Goal: Task Accomplishment & Management: Use online tool/utility

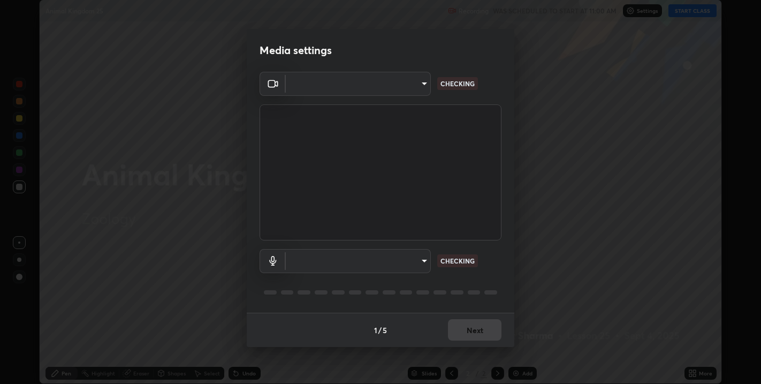
scroll to position [384, 761]
type input "67417adfccfa8b42c30ef4407fe4a6c493a28e79373338af571501226f50bce5"
click at [423, 261] on body "Erase all Animal Kingdom 25 Recording WAS SCHEDULED TO START AT 11:00 AM Settin…" at bounding box center [380, 192] width 761 height 384
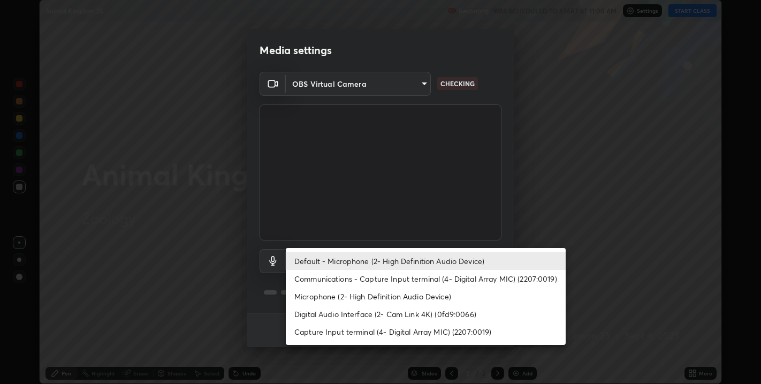
click at [371, 278] on li "Communications - Capture Input terminal (4- Digital Array MIC) (2207:0019)" at bounding box center [426, 279] width 280 height 18
type input "communications"
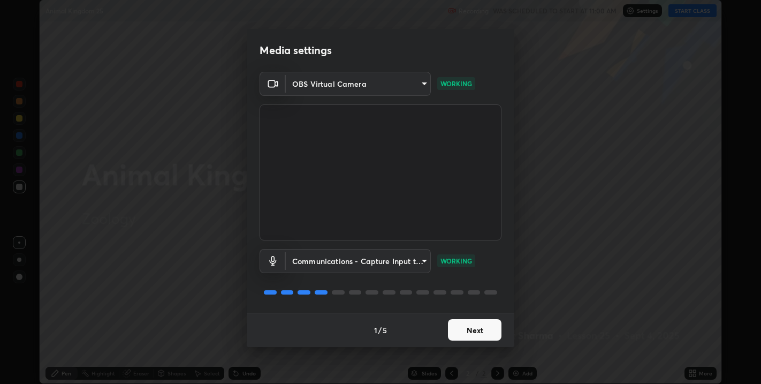
click at [477, 326] on button "Next" at bounding box center [475, 329] width 54 height 21
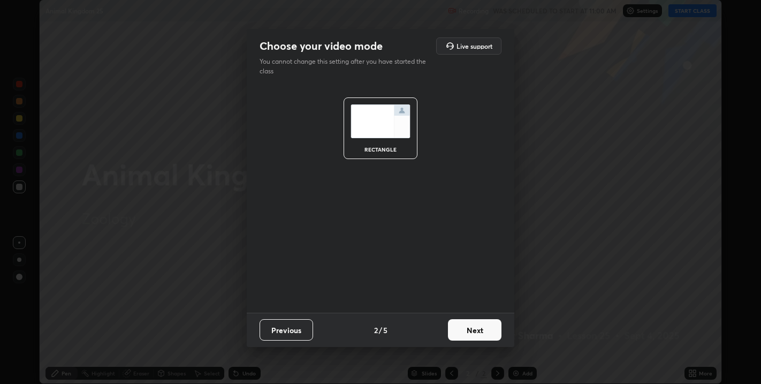
click at [300, 331] on button "Previous" at bounding box center [287, 329] width 54 height 21
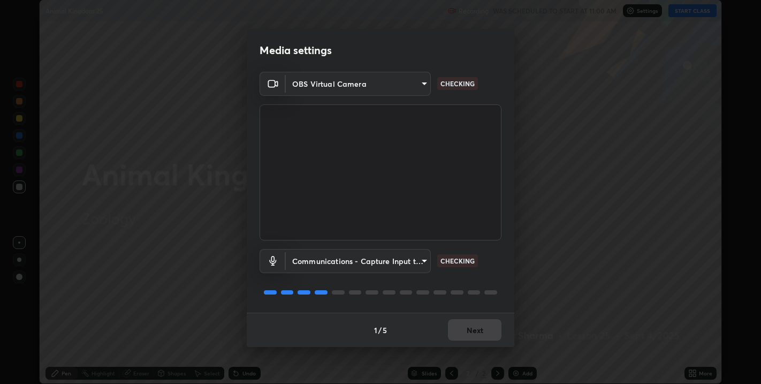
click at [420, 264] on body "Erase all Animal Kingdom 25 Recording WAS SCHEDULED TO START AT 11:00 AM Settin…" at bounding box center [380, 192] width 761 height 384
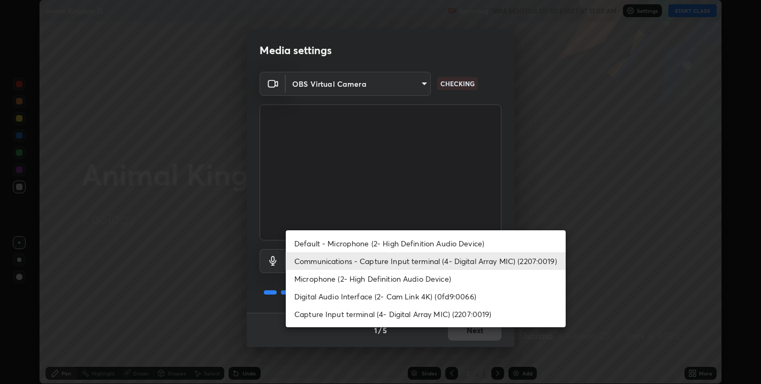
click at [345, 292] on li "Digital Audio Interface (2- Cam Link 4K) (0fd9:0066)" at bounding box center [426, 296] width 280 height 18
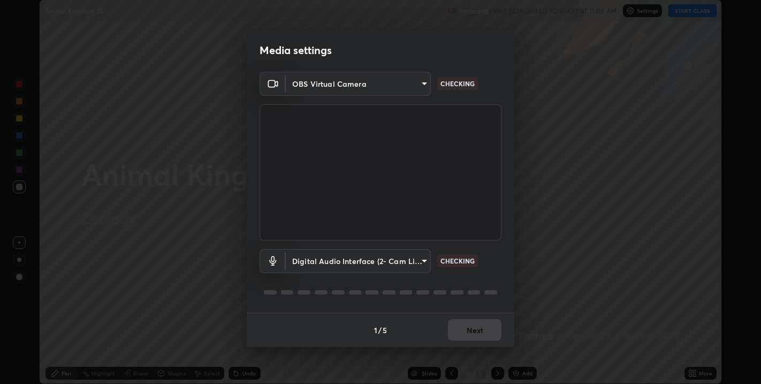
click at [364, 261] on body "Erase all Animal Kingdom 25 Recording WAS SCHEDULED TO START AT 11:00 AM Settin…" at bounding box center [380, 192] width 761 height 384
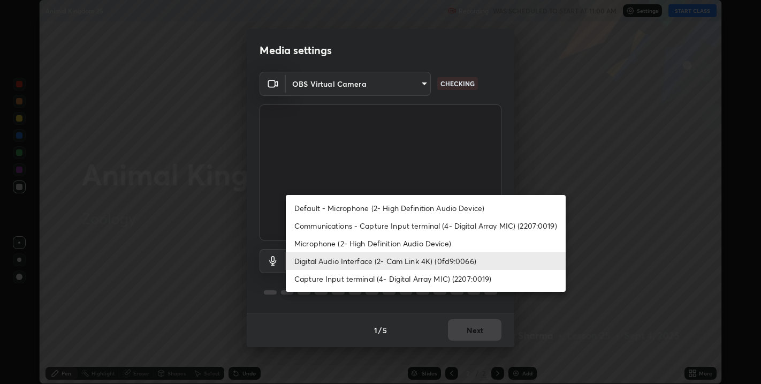
click at [341, 207] on li "Default - Microphone (2- High Definition Audio Device)" at bounding box center [426, 208] width 280 height 18
type input "default"
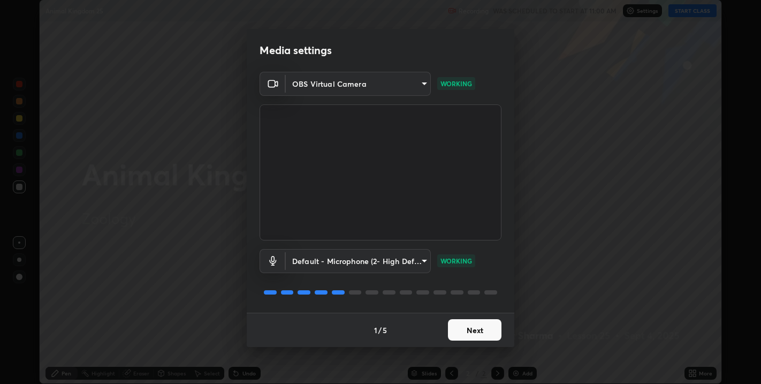
click at [484, 330] on button "Next" at bounding box center [475, 329] width 54 height 21
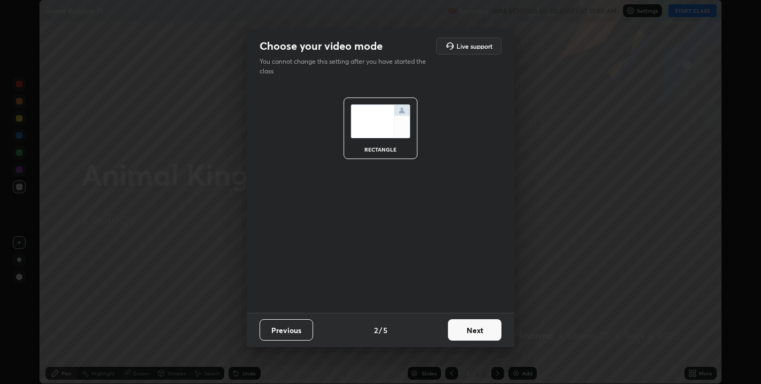
click at [484, 329] on button "Next" at bounding box center [475, 329] width 54 height 21
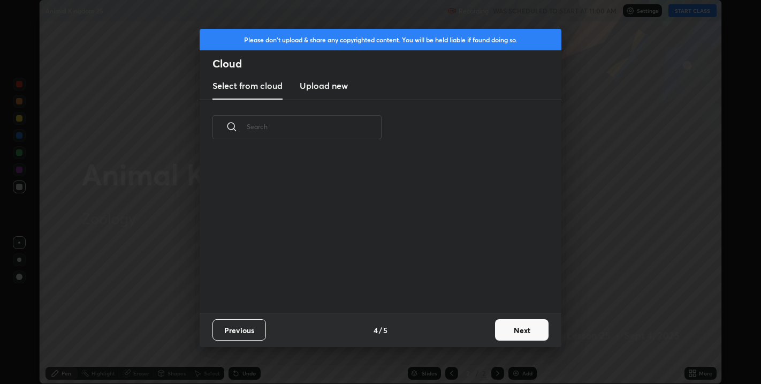
click at [516, 332] on button "Next" at bounding box center [522, 329] width 54 height 21
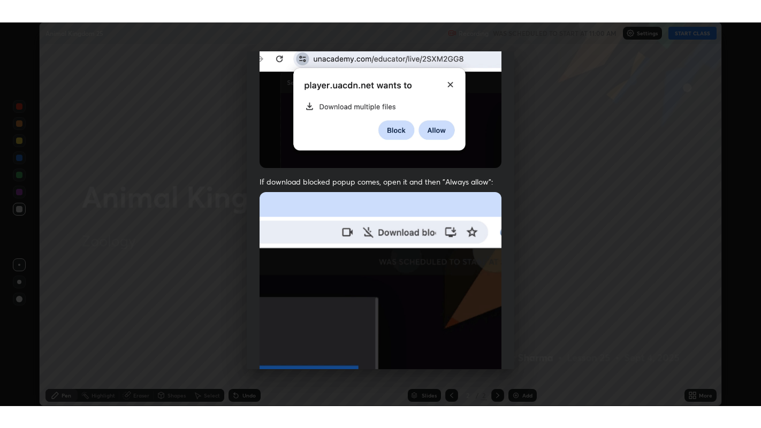
scroll to position [217, 0]
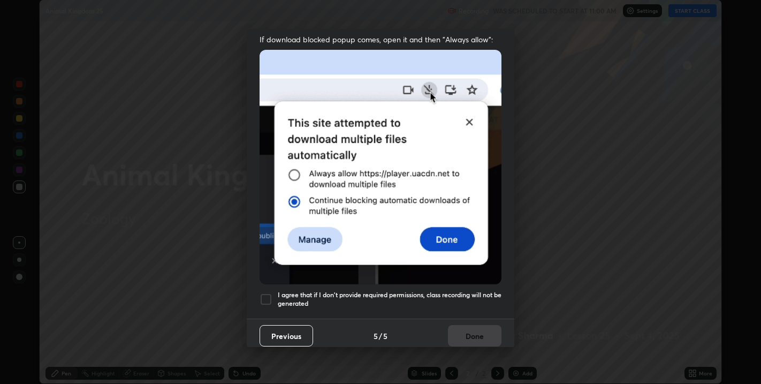
click at [266, 297] on div at bounding box center [266, 299] width 13 height 13
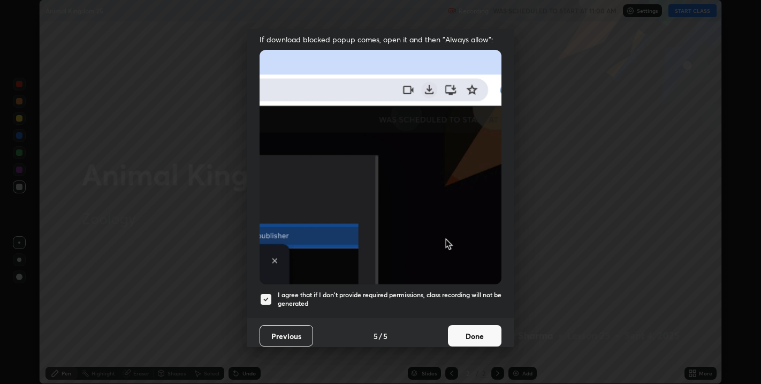
click at [472, 328] on button "Done" at bounding box center [475, 335] width 54 height 21
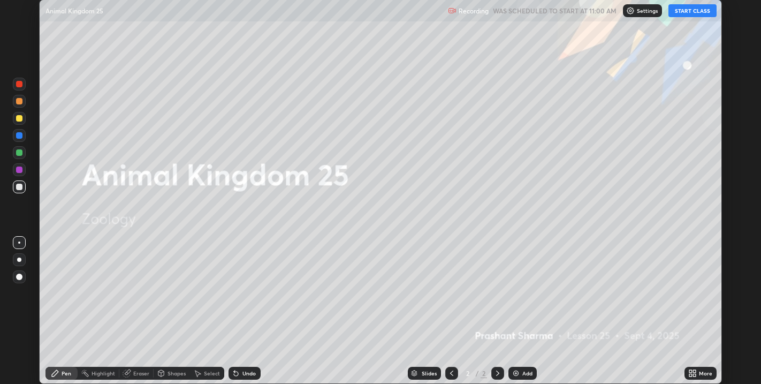
click at [690, 371] on icon at bounding box center [690, 371] width 3 height 3
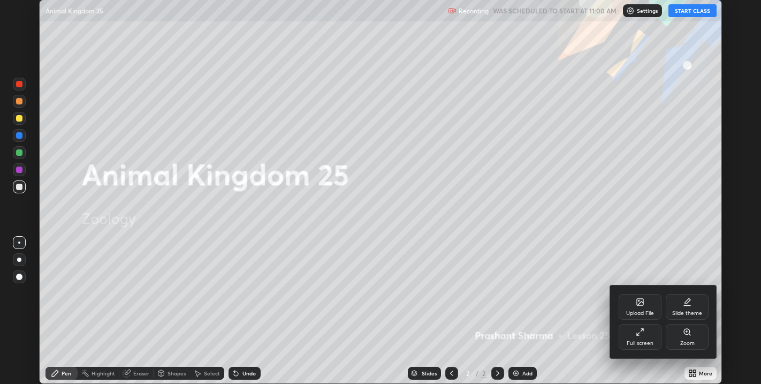
click at [679, 307] on div "Slide theme" at bounding box center [687, 307] width 43 height 26
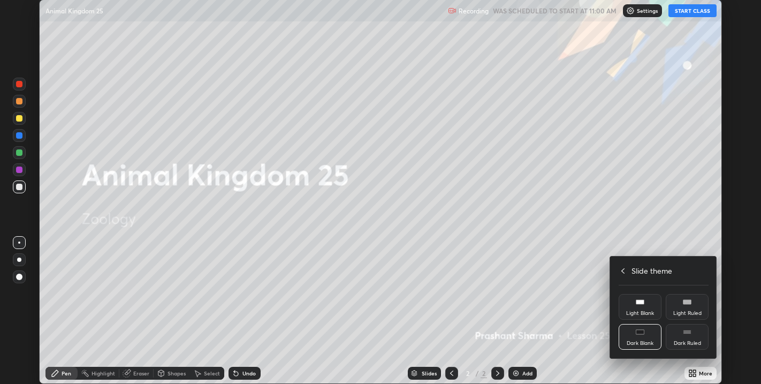
click at [638, 334] on rect at bounding box center [640, 332] width 8 height 4
click at [636, 268] on h4 "Slide theme" at bounding box center [652, 270] width 41 height 11
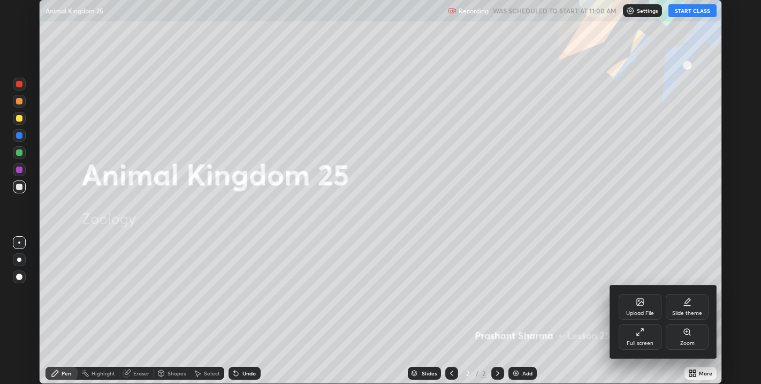
click at [645, 338] on div "Full screen" at bounding box center [640, 337] width 43 height 26
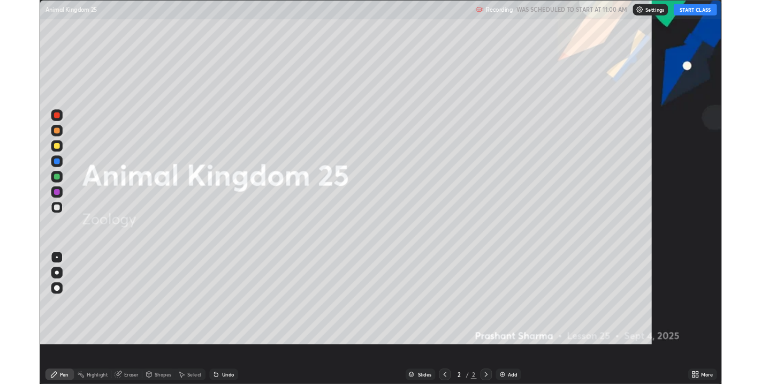
scroll to position [428, 761]
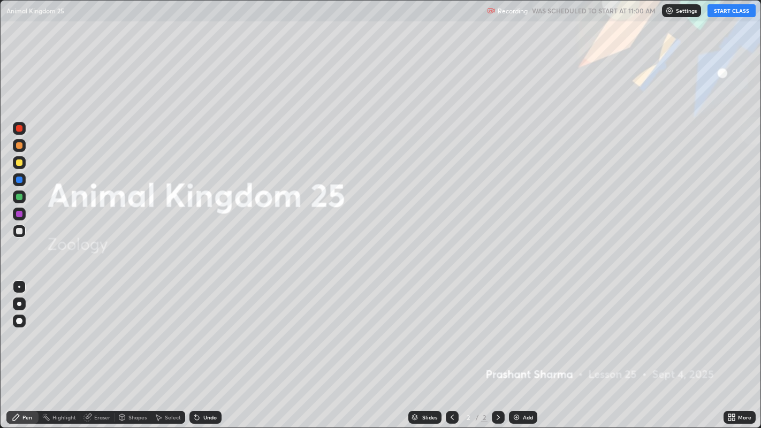
click at [519, 383] on img at bounding box center [516, 417] width 9 height 9
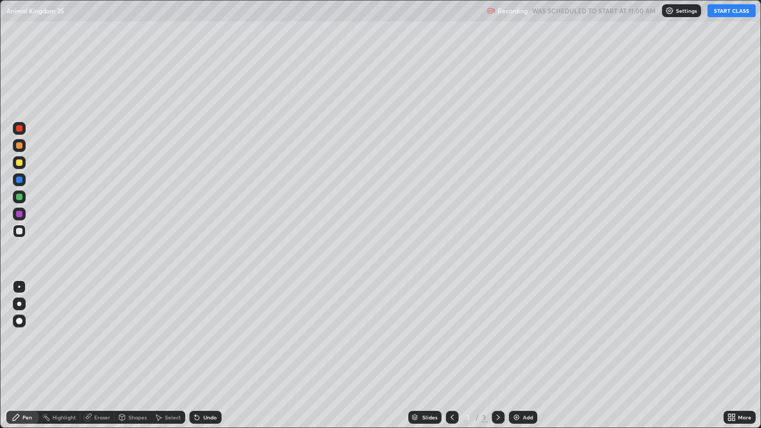
click at [726, 10] on button "START CLASS" at bounding box center [732, 10] width 48 height 13
click at [21, 231] on div at bounding box center [19, 231] width 6 height 6
click at [164, 383] on div "Select" at bounding box center [168, 417] width 34 height 13
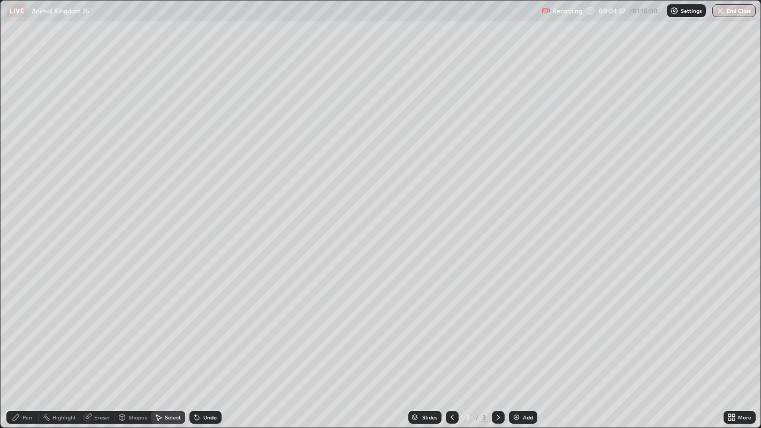
click at [102, 383] on div "Eraser" at bounding box center [102, 417] width 16 height 5
click at [31, 383] on div "Pen" at bounding box center [27, 417] width 10 height 5
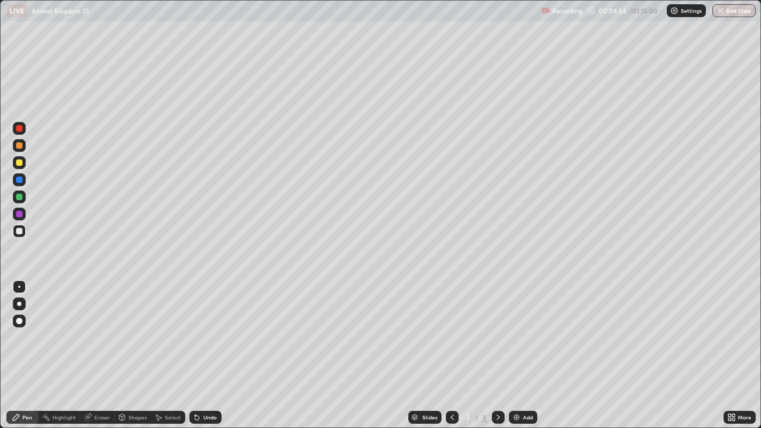
click at [207, 383] on div "Undo" at bounding box center [209, 417] width 13 height 5
click at [173, 383] on div "Select" at bounding box center [173, 417] width 16 height 5
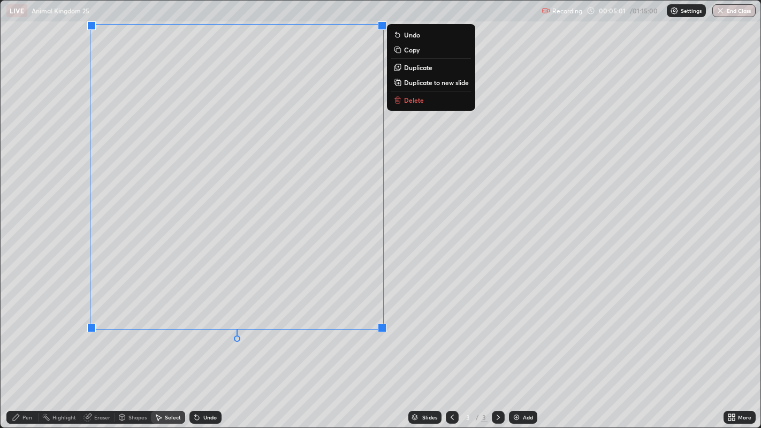
click at [371, 357] on div "0 ° Undo Copy Duplicate Duplicate to new slide Delete" at bounding box center [381, 215] width 761 height 428
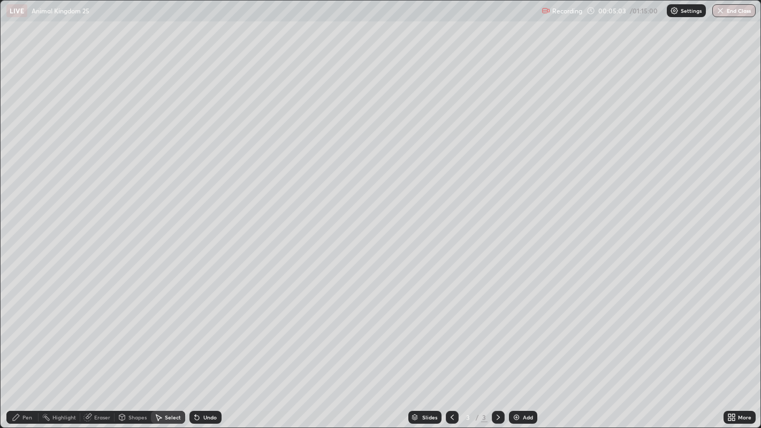
click at [31, 383] on div "Pen" at bounding box center [27, 417] width 10 height 5
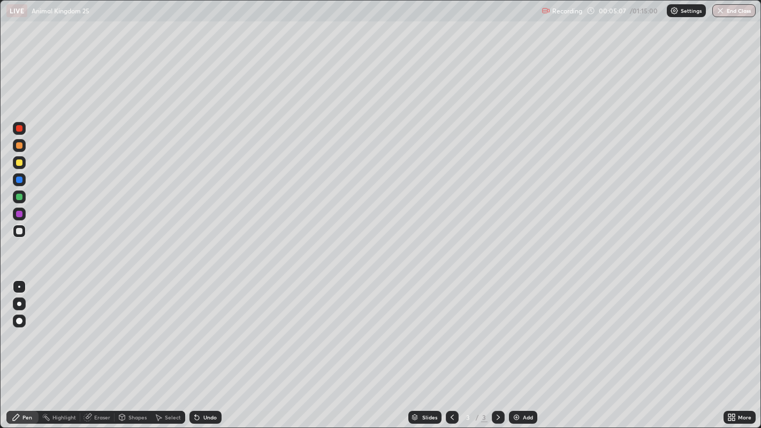
click at [179, 383] on div "Select" at bounding box center [173, 417] width 16 height 5
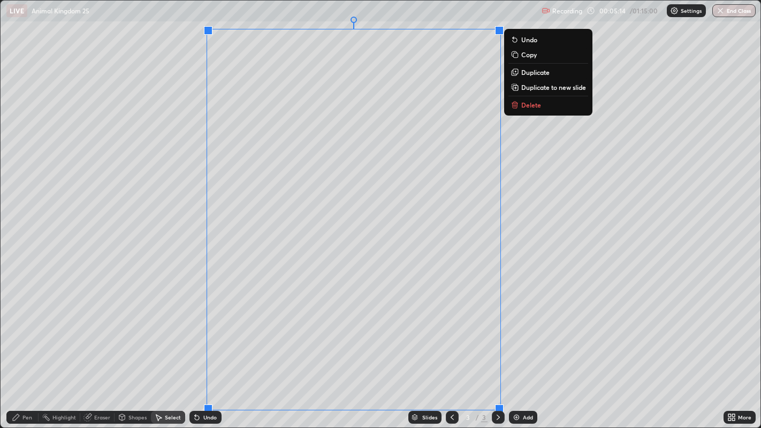
click at [528, 55] on p "Copy" at bounding box center [529, 54] width 16 height 9
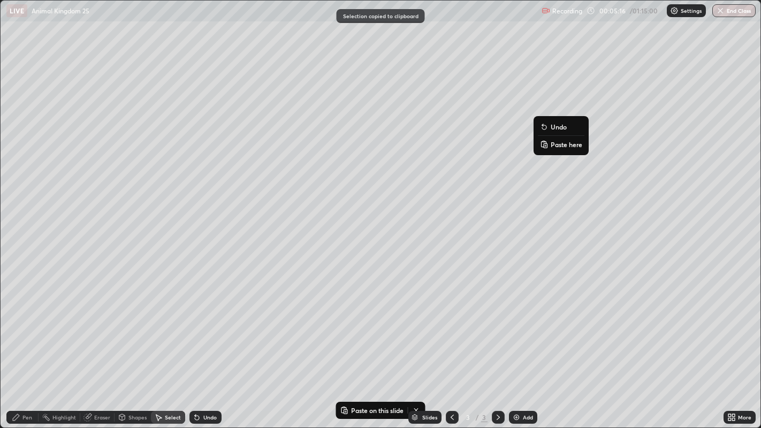
click at [558, 147] on p "Paste here" at bounding box center [567, 144] width 32 height 9
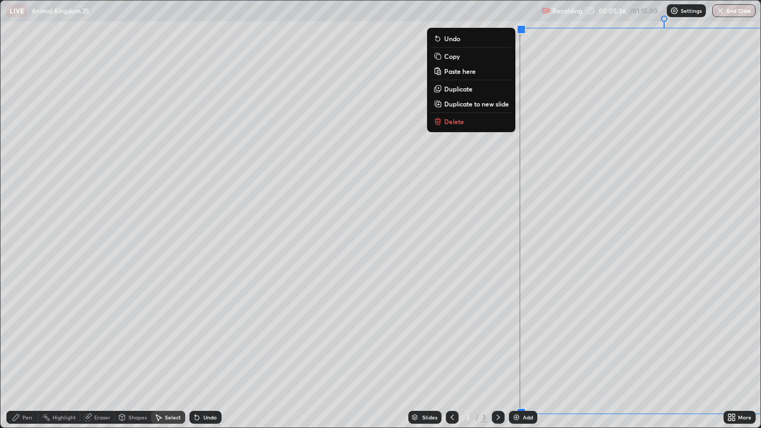
click at [418, 354] on div "0 ° Undo Copy Paste here Duplicate Duplicate to new slide Delete" at bounding box center [381, 215] width 761 height 428
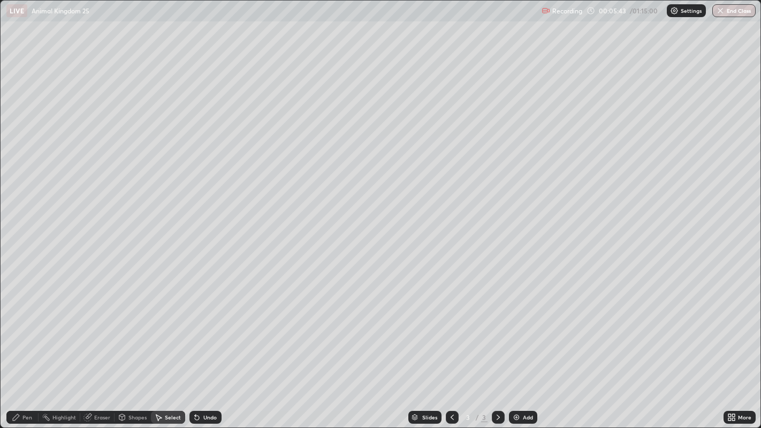
click at [29, 383] on div "Pen" at bounding box center [27, 417] width 10 height 5
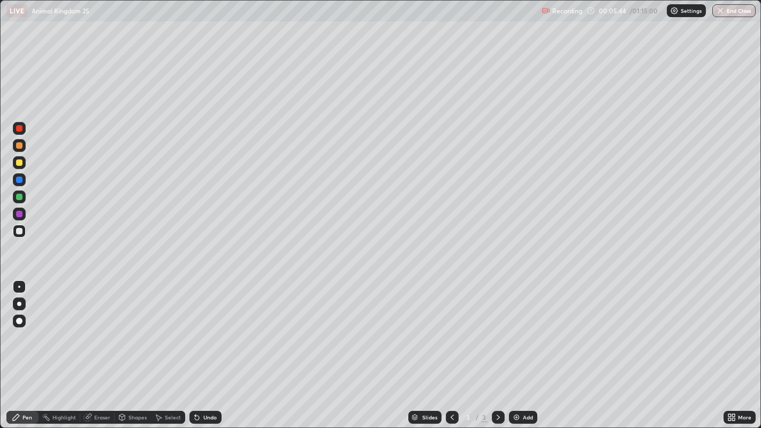
click at [20, 163] on div at bounding box center [19, 162] width 6 height 6
click at [20, 148] on div at bounding box center [19, 145] width 6 height 6
click at [20, 196] on div at bounding box center [19, 197] width 6 height 6
click at [19, 196] on div at bounding box center [19, 197] width 6 height 6
click at [18, 145] on div at bounding box center [19, 145] width 6 height 6
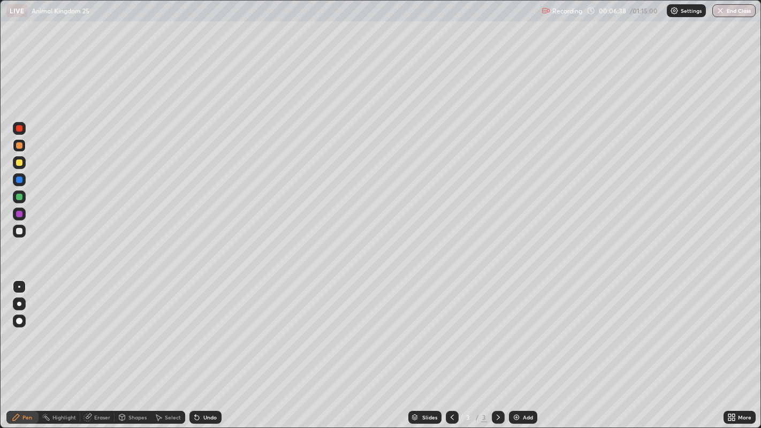
click at [19, 318] on div at bounding box center [19, 321] width 6 height 6
click at [19, 216] on div at bounding box center [19, 214] width 6 height 6
click at [19, 286] on div at bounding box center [19, 287] width 2 height 2
click at [25, 165] on div at bounding box center [19, 162] width 13 height 13
click at [20, 147] on div at bounding box center [19, 145] width 6 height 6
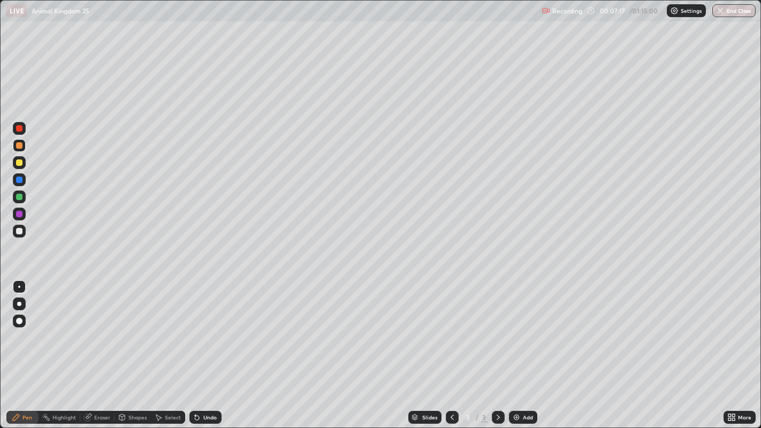
click at [20, 301] on div at bounding box center [19, 304] width 13 height 13
click at [20, 198] on div at bounding box center [19, 197] width 6 height 6
click at [20, 285] on div at bounding box center [19, 286] width 13 height 13
click at [21, 163] on div at bounding box center [19, 162] width 6 height 6
click at [19, 200] on div at bounding box center [19, 197] width 6 height 6
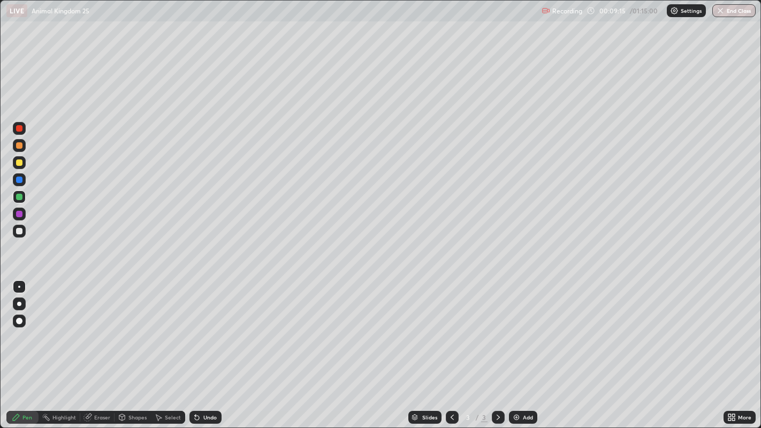
click at [18, 163] on div at bounding box center [19, 162] width 6 height 6
click at [20, 148] on div at bounding box center [19, 145] width 6 height 6
click at [21, 213] on div at bounding box center [19, 214] width 6 height 6
click at [19, 197] on div at bounding box center [19, 197] width 6 height 6
click at [20, 145] on div at bounding box center [19, 145] width 6 height 6
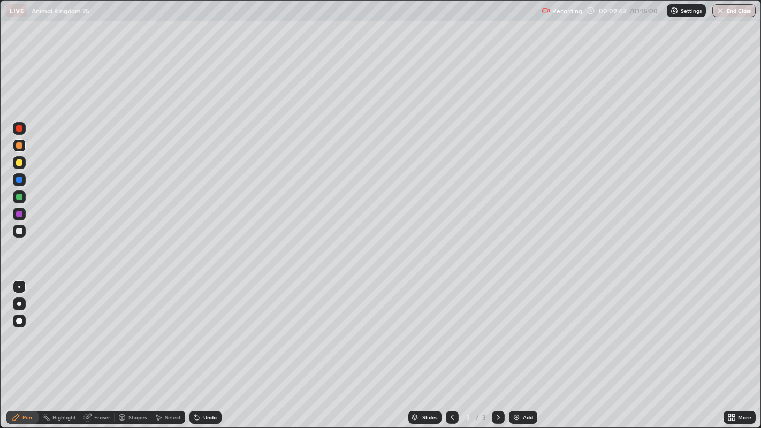
click at [18, 318] on div at bounding box center [19, 321] width 6 height 6
click at [19, 303] on div at bounding box center [19, 304] width 4 height 4
click at [21, 162] on div at bounding box center [19, 162] width 6 height 6
click at [19, 286] on div at bounding box center [19, 287] width 2 height 2
click at [19, 199] on div at bounding box center [19, 197] width 6 height 6
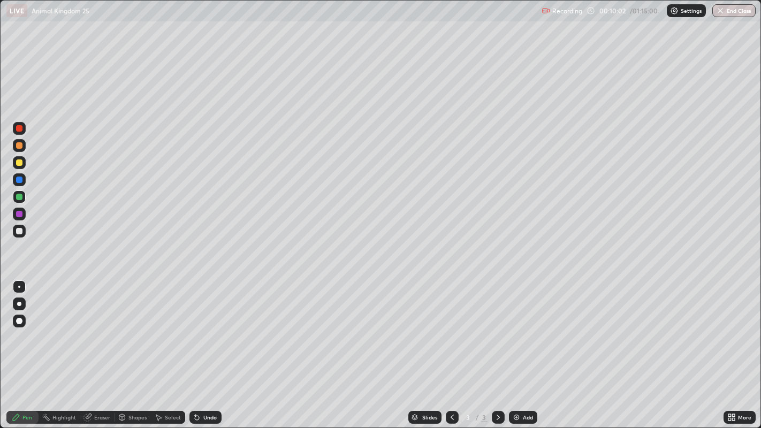
click at [20, 145] on div at bounding box center [19, 145] width 6 height 6
click at [207, 383] on div "Undo" at bounding box center [209, 417] width 13 height 5
click at [19, 197] on div at bounding box center [19, 197] width 6 height 6
click at [204, 383] on div "Undo" at bounding box center [209, 417] width 13 height 5
click at [17, 163] on div at bounding box center [19, 162] width 6 height 6
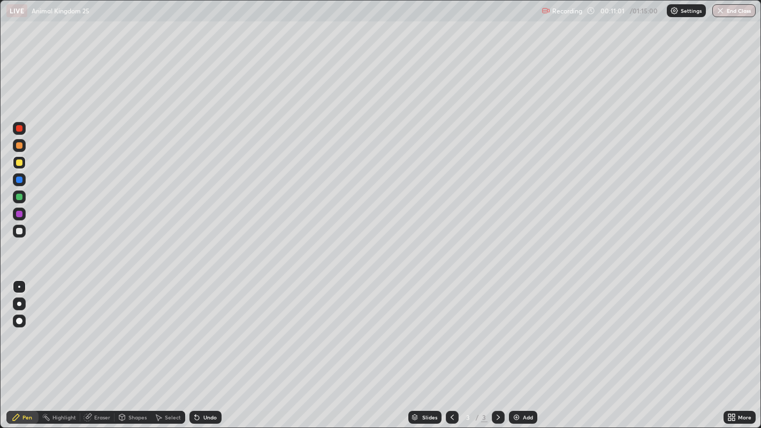
click at [19, 196] on div at bounding box center [19, 197] width 6 height 6
click at [17, 229] on div at bounding box center [19, 231] width 6 height 6
click at [211, 383] on div "Undo" at bounding box center [205, 417] width 32 height 13
click at [214, 383] on div "Undo" at bounding box center [209, 417] width 13 height 5
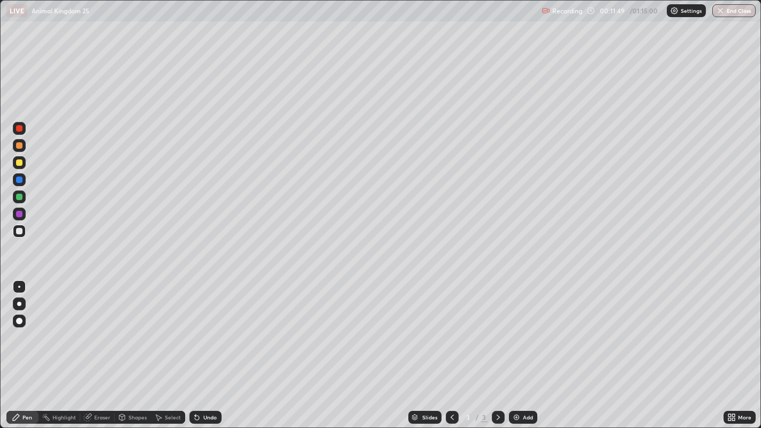
click at [213, 383] on div "Undo" at bounding box center [209, 417] width 13 height 5
click at [214, 383] on div "Undo" at bounding box center [209, 417] width 13 height 5
click at [215, 383] on div "Undo" at bounding box center [209, 417] width 13 height 5
click at [216, 383] on div "Undo" at bounding box center [205, 417] width 32 height 13
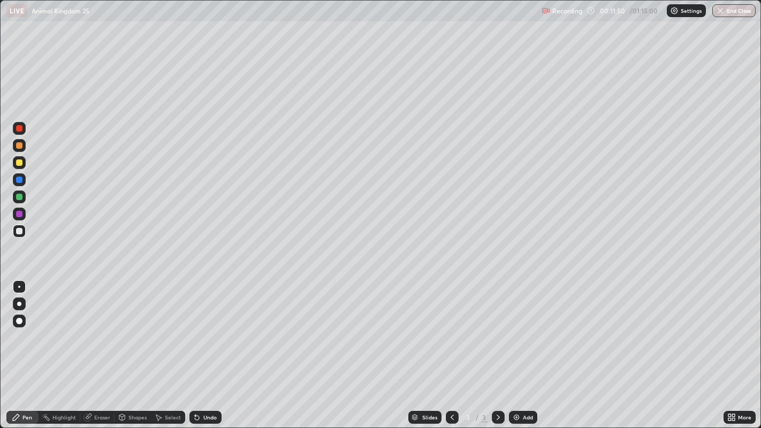
click at [218, 383] on div "Undo" at bounding box center [205, 417] width 32 height 13
click at [217, 383] on div "Undo" at bounding box center [205, 417] width 32 height 13
click at [216, 383] on div "Undo" at bounding box center [205, 417] width 32 height 13
click at [218, 383] on div "Undo" at bounding box center [205, 417] width 32 height 13
click at [20, 230] on div at bounding box center [19, 231] width 6 height 6
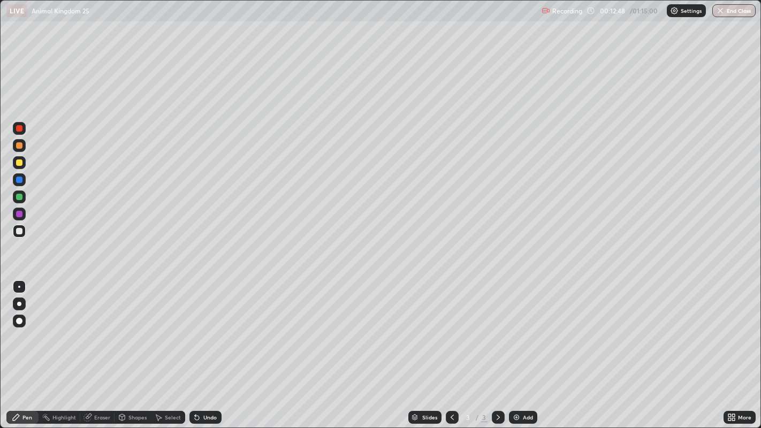
click at [19, 162] on div at bounding box center [19, 162] width 6 height 6
click at [207, 383] on div "Undo" at bounding box center [209, 417] width 13 height 5
click at [204, 383] on div "Undo" at bounding box center [209, 417] width 13 height 5
click at [209, 383] on div "Undo" at bounding box center [209, 417] width 13 height 5
click at [101, 383] on div "Eraser" at bounding box center [102, 417] width 16 height 5
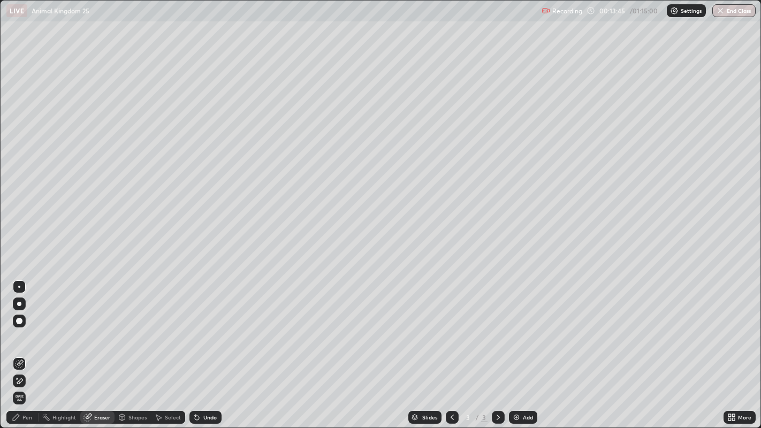
click at [25, 383] on div "Pen" at bounding box center [27, 417] width 10 height 5
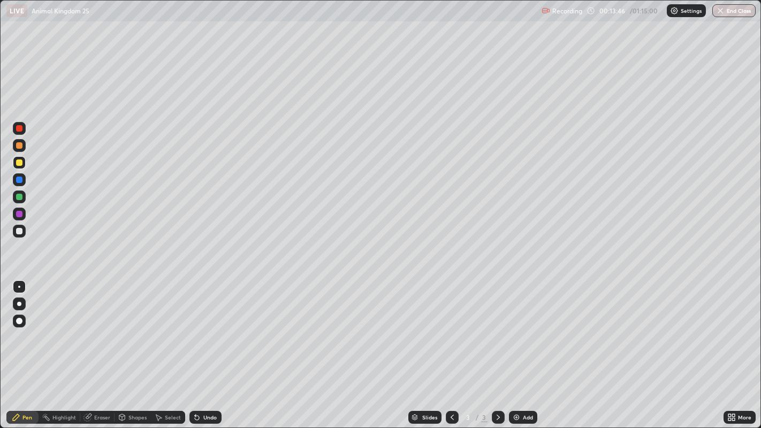
click at [19, 230] on div at bounding box center [19, 231] width 6 height 6
click at [201, 383] on div "Undo" at bounding box center [205, 417] width 32 height 13
click at [19, 146] on div at bounding box center [19, 145] width 6 height 6
click at [17, 197] on div at bounding box center [19, 197] width 6 height 6
click at [24, 162] on div at bounding box center [19, 162] width 13 height 13
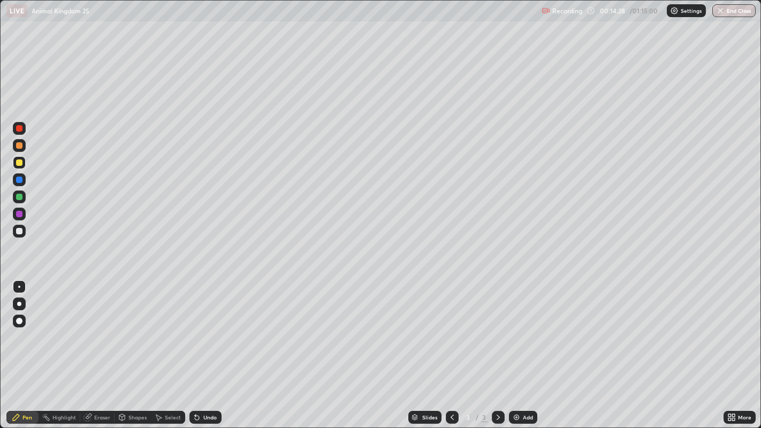
click at [24, 146] on div at bounding box center [19, 145] width 13 height 13
click at [24, 231] on div at bounding box center [19, 231] width 13 height 13
click at [20, 196] on div at bounding box center [19, 197] width 6 height 6
click at [19, 145] on div at bounding box center [19, 145] width 6 height 6
click at [22, 165] on div at bounding box center [19, 162] width 13 height 13
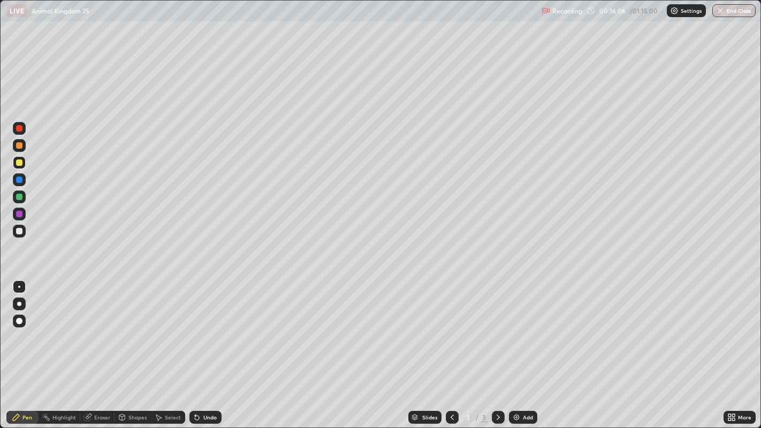
click at [100, 383] on div "Eraser" at bounding box center [102, 417] width 16 height 5
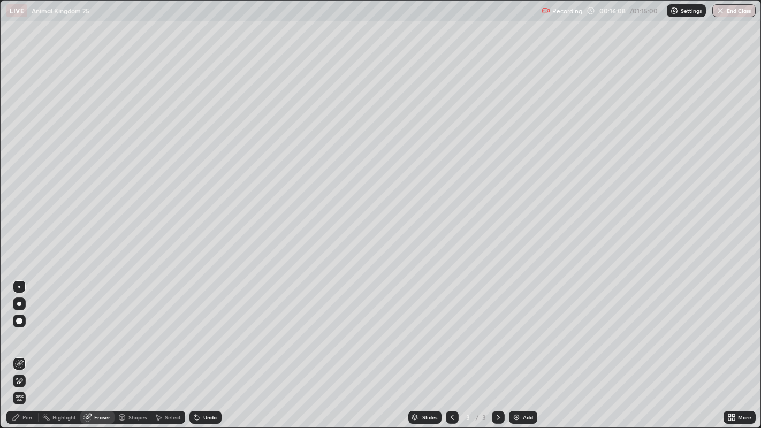
click at [21, 383] on div "Pen" at bounding box center [22, 417] width 32 height 13
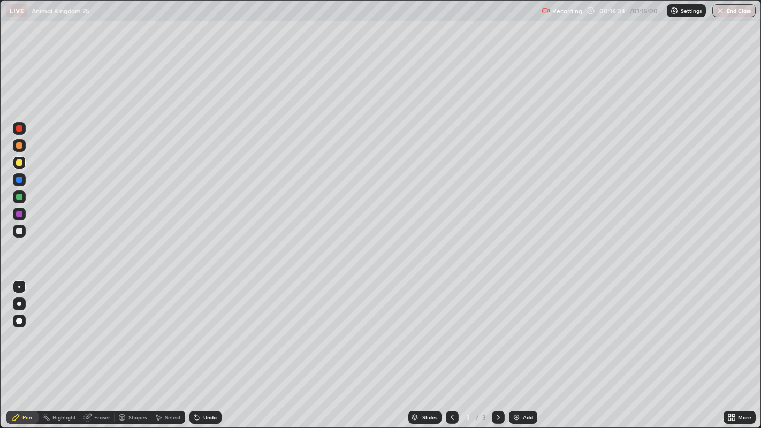
click at [207, 383] on div "Undo" at bounding box center [209, 417] width 13 height 5
click at [202, 383] on div "Undo" at bounding box center [205, 417] width 32 height 13
click at [19, 197] on div at bounding box center [19, 197] width 6 height 6
click at [211, 383] on div "Undo" at bounding box center [209, 417] width 13 height 5
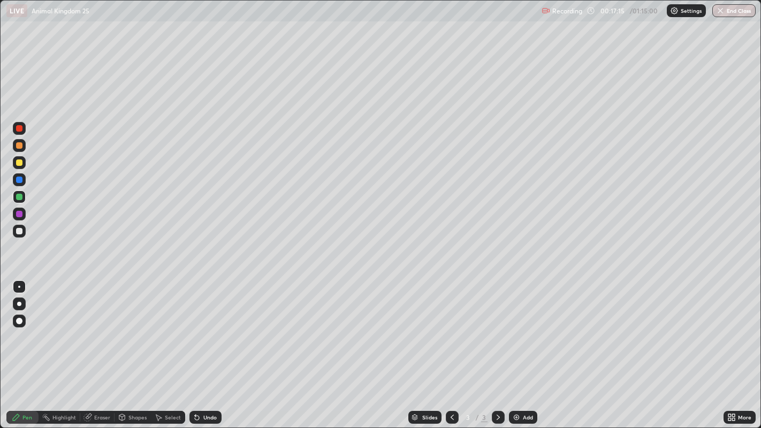
click at [100, 383] on div "Eraser" at bounding box center [102, 417] width 16 height 5
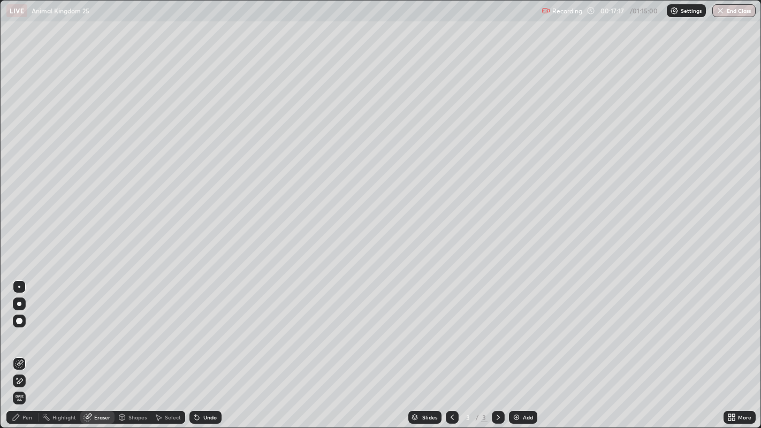
click at [27, 383] on div "Pen" at bounding box center [27, 417] width 10 height 5
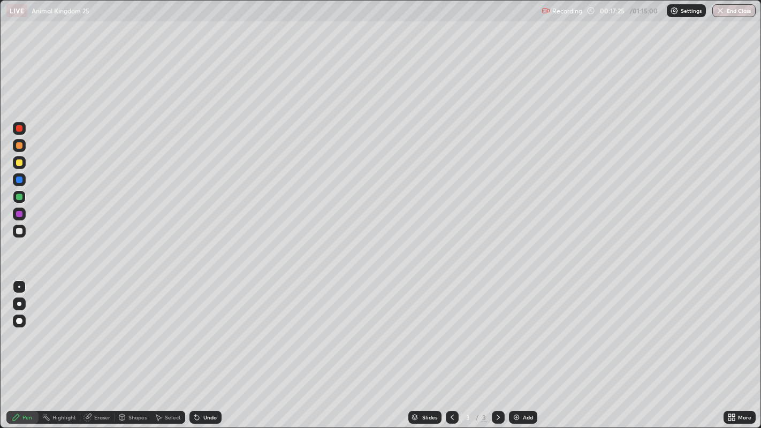
click at [19, 213] on div at bounding box center [19, 214] width 6 height 6
click at [16, 322] on div at bounding box center [19, 321] width 6 height 6
click at [520, 383] on div "Add" at bounding box center [523, 417] width 28 height 13
click at [14, 235] on div at bounding box center [19, 231] width 13 height 13
click at [102, 383] on div "Eraser" at bounding box center [102, 417] width 16 height 5
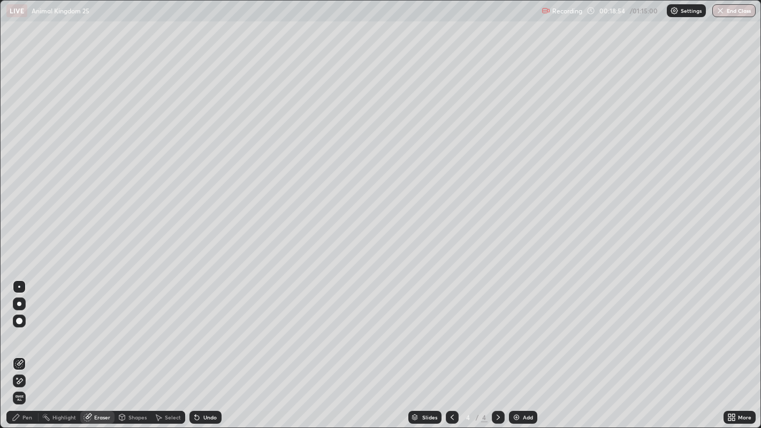
click at [32, 383] on div "Pen" at bounding box center [22, 417] width 32 height 13
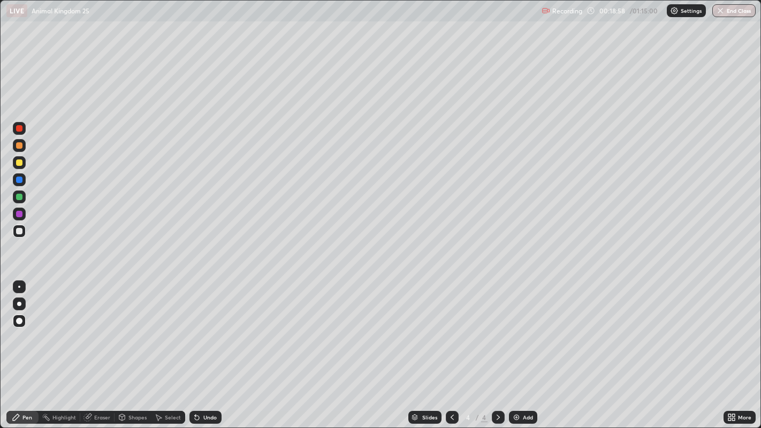
click at [18, 230] on div at bounding box center [19, 231] width 6 height 6
click at [20, 283] on div at bounding box center [19, 286] width 13 height 13
click at [103, 383] on div "Eraser" at bounding box center [102, 417] width 16 height 5
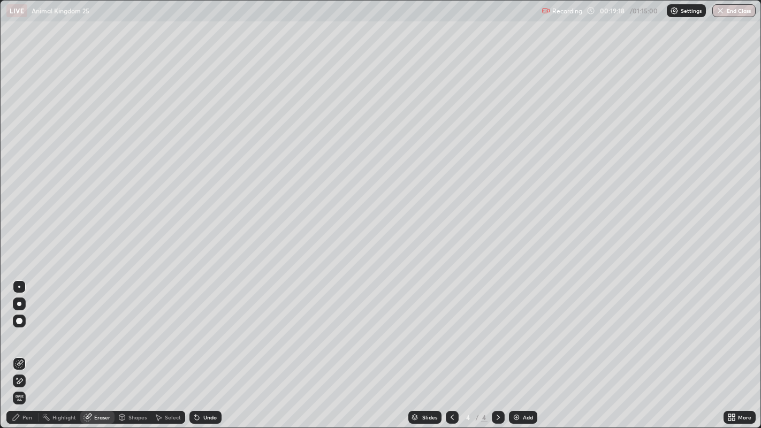
click at [26, 383] on div "Pen" at bounding box center [27, 417] width 10 height 5
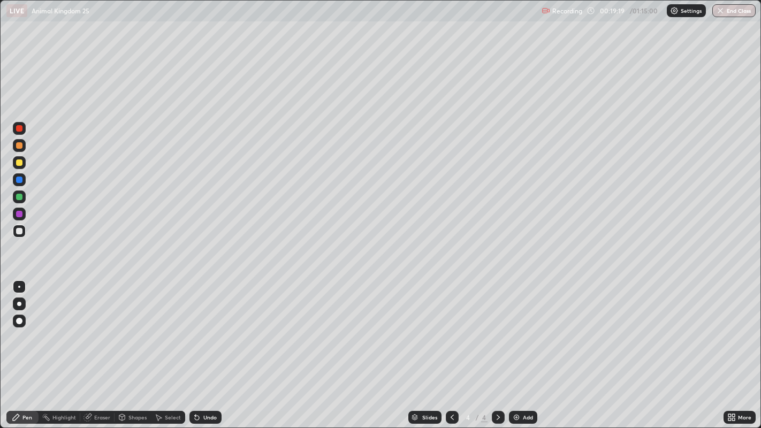
click at [19, 200] on div at bounding box center [19, 197] width 6 height 6
click at [19, 213] on div at bounding box center [19, 214] width 6 height 6
click at [19, 302] on div at bounding box center [19, 304] width 4 height 4
click at [19, 165] on div at bounding box center [19, 162] width 6 height 6
click at [19, 283] on div at bounding box center [19, 286] width 13 height 13
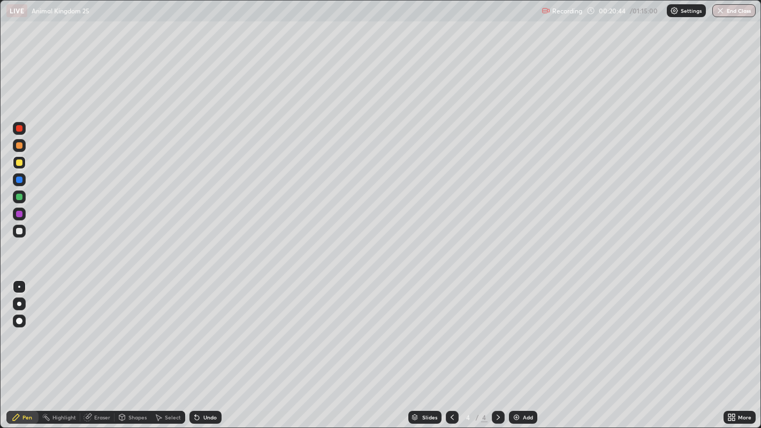
click at [209, 383] on div "Undo" at bounding box center [209, 417] width 13 height 5
click at [523, 383] on div "Add" at bounding box center [523, 417] width 28 height 13
click at [18, 229] on div at bounding box center [19, 231] width 6 height 6
click at [204, 383] on div "Undo" at bounding box center [209, 417] width 13 height 5
click at [133, 383] on div "Shapes" at bounding box center [137, 417] width 18 height 5
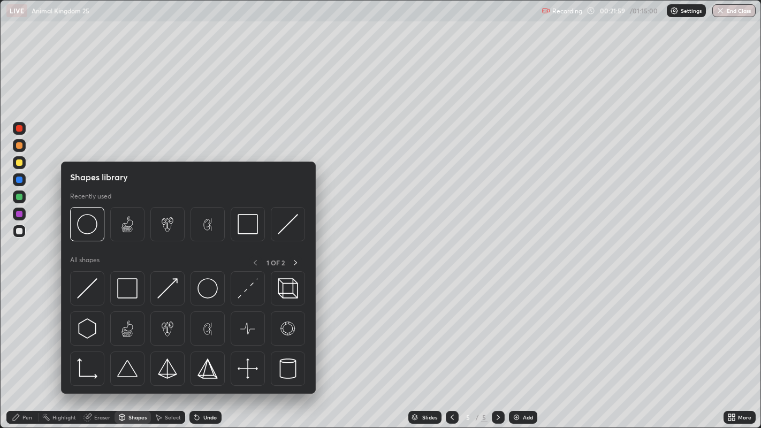
click at [172, 383] on div "Select" at bounding box center [173, 417] width 16 height 5
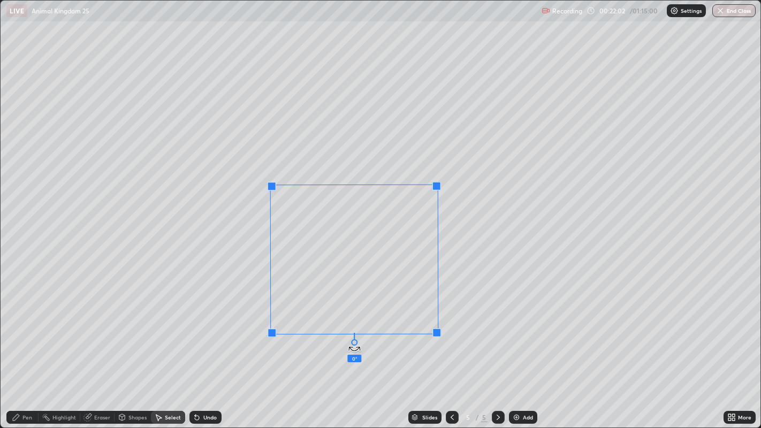
click at [355, 333] on div "0 ° Undo Copy Paste here Duplicate Duplicate to new slide Delete" at bounding box center [381, 215] width 761 height 428
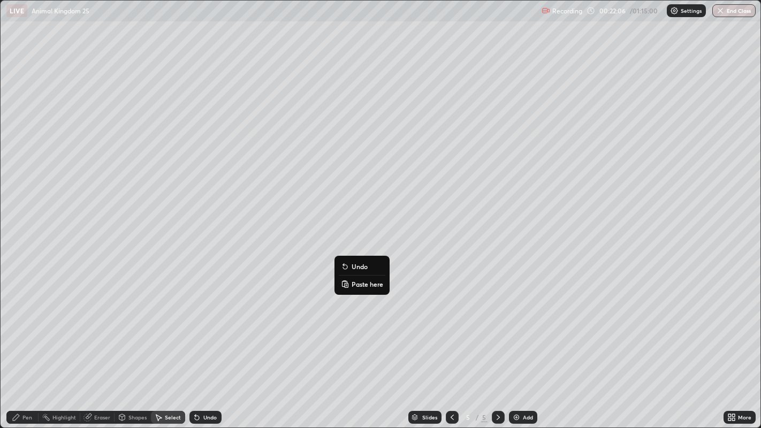
click at [290, 282] on div "3 ° Undo Copy Paste here Duplicate Duplicate to new slide Delete" at bounding box center [381, 215] width 761 height 428
click at [22, 383] on div "Pen" at bounding box center [27, 417] width 10 height 5
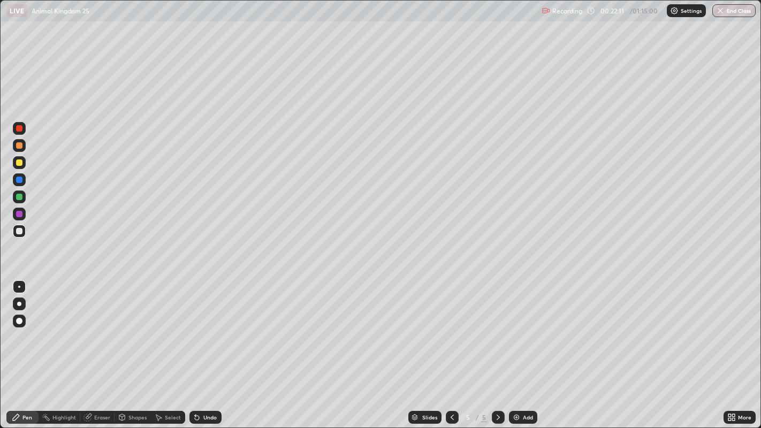
click at [20, 214] on div at bounding box center [19, 214] width 6 height 6
click at [19, 318] on div at bounding box center [19, 321] width 6 height 6
click at [206, 383] on div "Undo" at bounding box center [209, 417] width 13 height 5
click at [202, 383] on div "Undo" at bounding box center [205, 417] width 32 height 13
click at [101, 383] on div "Eraser" at bounding box center [102, 417] width 16 height 5
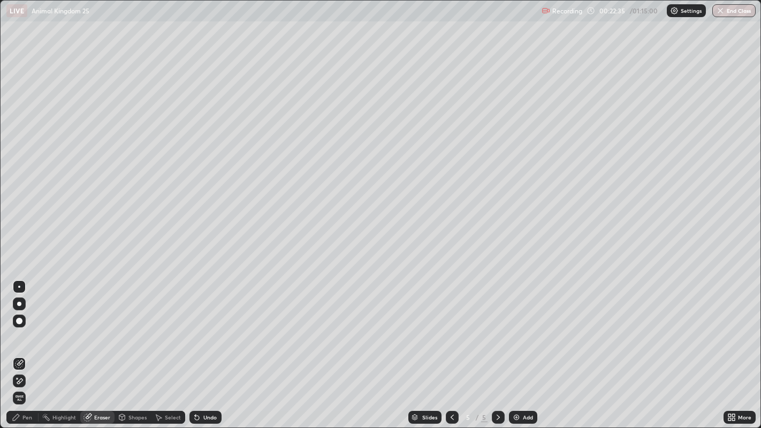
click at [27, 383] on div "Pen" at bounding box center [27, 417] width 10 height 5
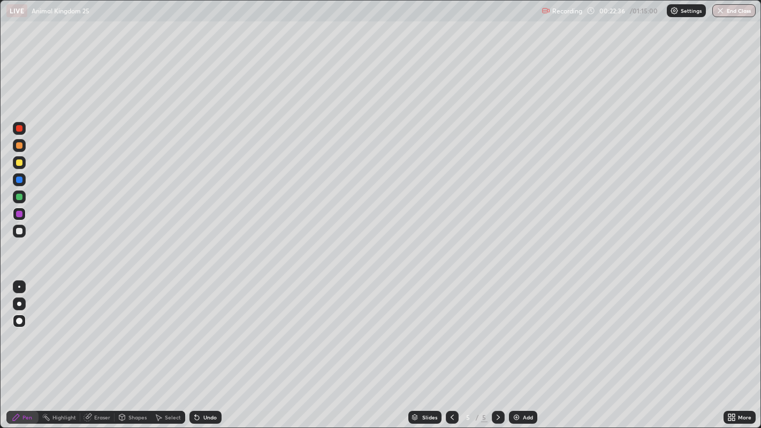
click at [21, 197] on div at bounding box center [19, 197] width 6 height 6
click at [18, 286] on div at bounding box center [19, 286] width 13 height 13
click at [20, 216] on div at bounding box center [19, 214] width 6 height 6
click at [19, 302] on div at bounding box center [19, 304] width 4 height 4
click at [17, 161] on div at bounding box center [19, 162] width 6 height 6
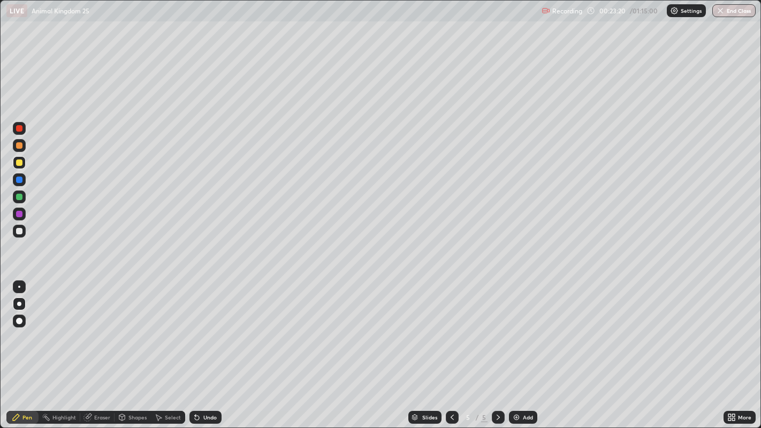
click at [20, 199] on div at bounding box center [19, 197] width 6 height 6
click at [19, 145] on div at bounding box center [19, 145] width 6 height 6
click at [100, 383] on div "Eraser" at bounding box center [102, 417] width 16 height 5
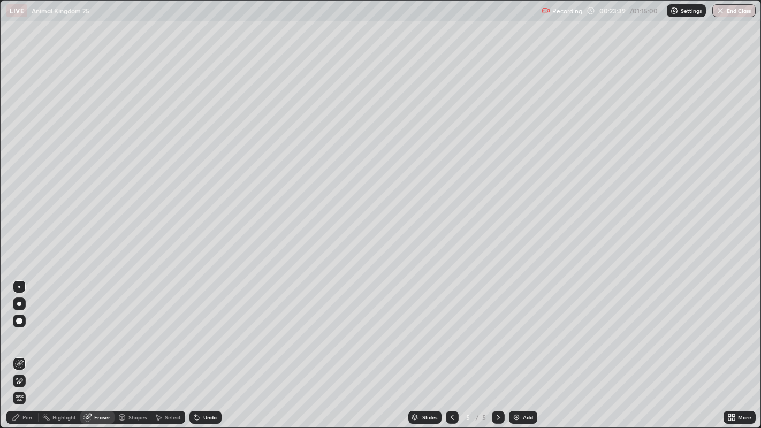
click at [27, 383] on div "Pen" at bounding box center [22, 417] width 32 height 13
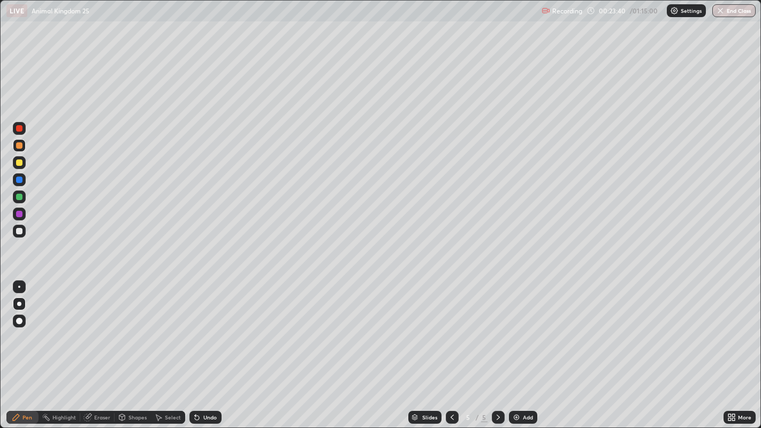
click at [18, 230] on div at bounding box center [19, 231] width 6 height 6
click at [524, 383] on div "Add" at bounding box center [523, 417] width 28 height 13
click at [21, 230] on div at bounding box center [19, 231] width 6 height 6
click at [20, 196] on div at bounding box center [19, 197] width 6 height 6
click at [17, 286] on div at bounding box center [19, 286] width 13 height 13
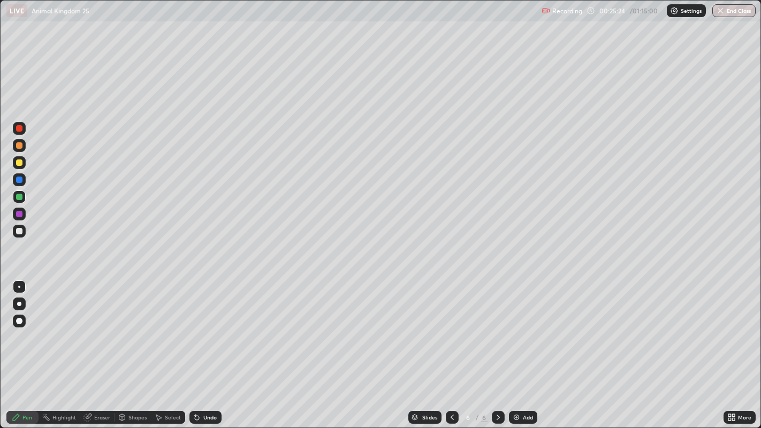
click at [206, 383] on div "Undo" at bounding box center [203, 417] width 36 height 21
click at [21, 163] on div at bounding box center [19, 162] width 6 height 6
click at [20, 163] on div at bounding box center [19, 162] width 6 height 6
click at [20, 147] on div at bounding box center [19, 145] width 6 height 6
click at [20, 199] on div at bounding box center [19, 197] width 6 height 6
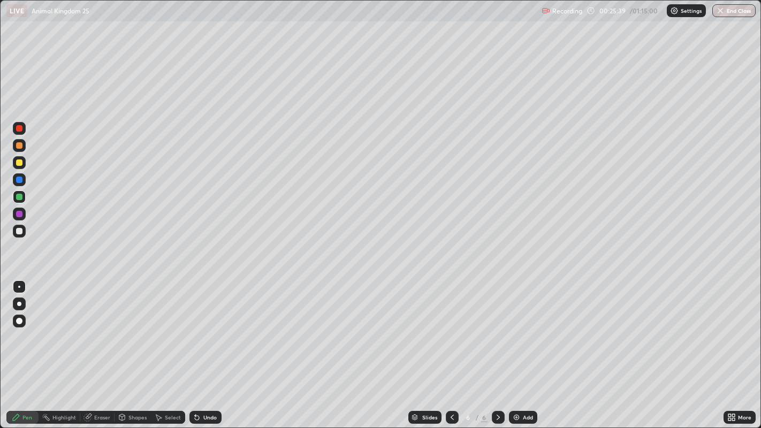
click at [172, 383] on div "Select" at bounding box center [173, 417] width 16 height 5
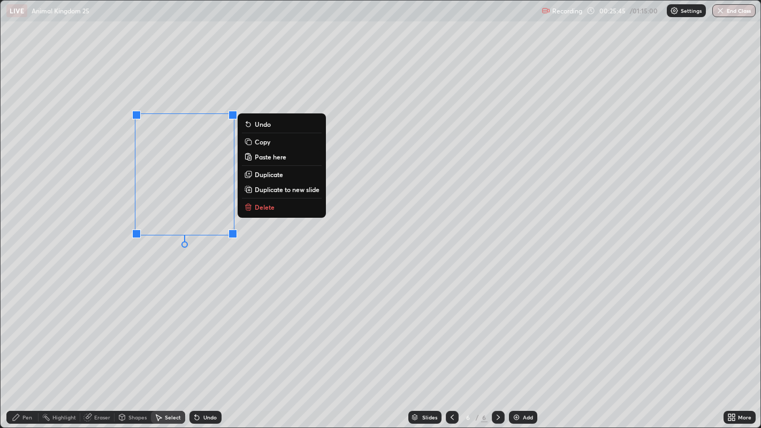
click at [268, 141] on p "Copy" at bounding box center [263, 142] width 16 height 9
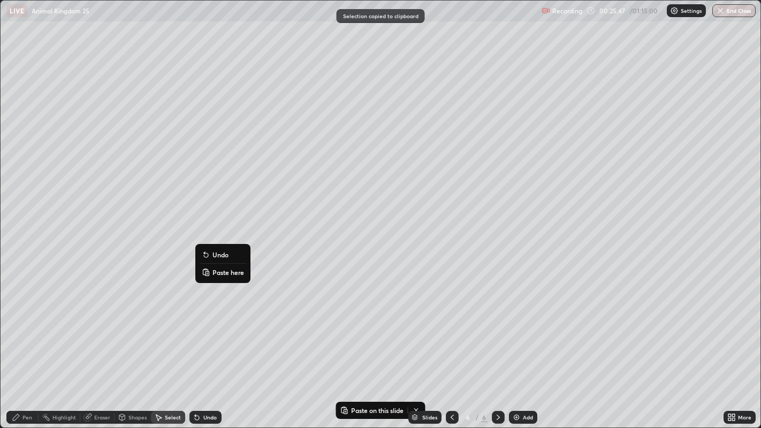
click at [223, 272] on p "Paste here" at bounding box center [228, 272] width 32 height 9
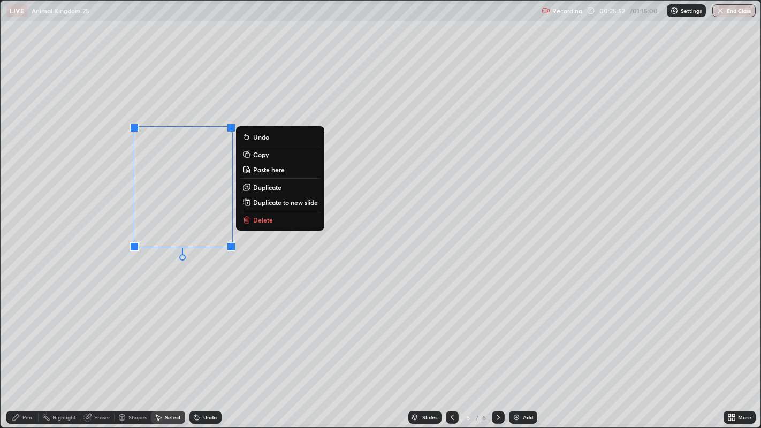
click at [146, 308] on div "0 ° Undo Copy Paste here Duplicate Duplicate to new slide Delete" at bounding box center [381, 215] width 761 height 428
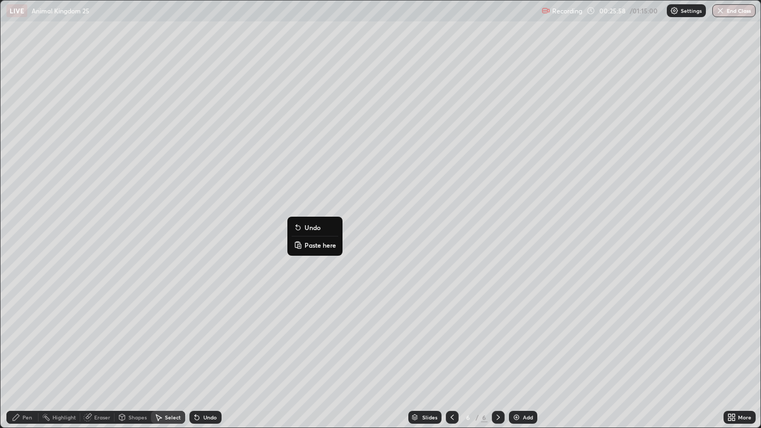
click at [314, 246] on p "Paste here" at bounding box center [321, 245] width 32 height 9
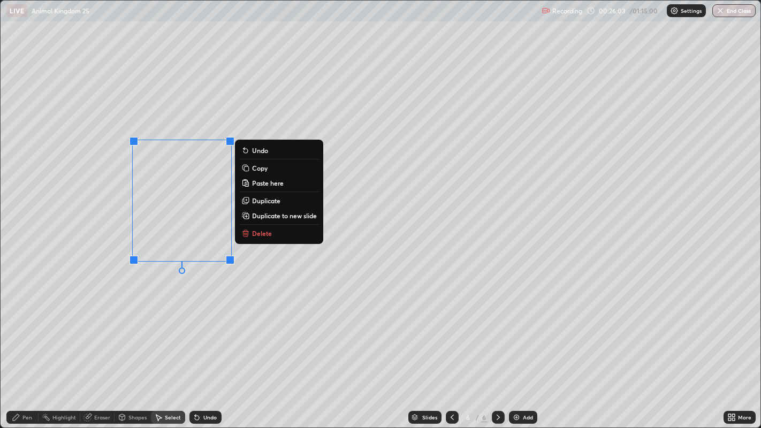
click at [171, 301] on div "0 ° Undo Copy Paste here Duplicate Duplicate to new slide Delete" at bounding box center [381, 215] width 761 height 428
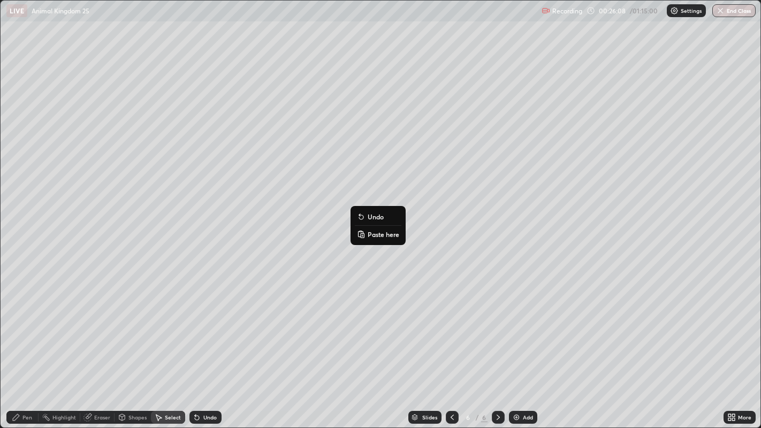
click at [377, 233] on p "Paste here" at bounding box center [384, 234] width 32 height 9
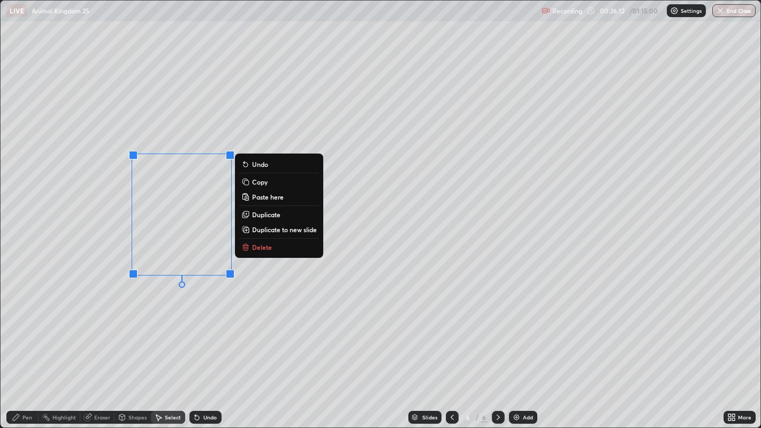
click at [151, 305] on div "0 ° Undo Copy Paste here Duplicate Duplicate to new slide Delete" at bounding box center [381, 215] width 761 height 428
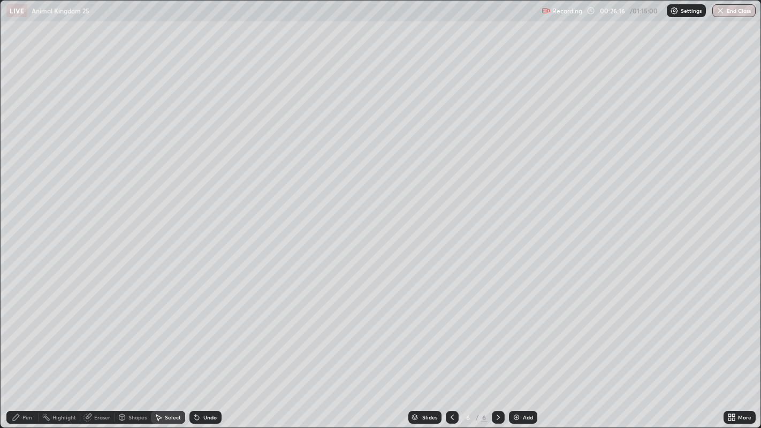
click at [22, 383] on div "Pen" at bounding box center [27, 417] width 10 height 5
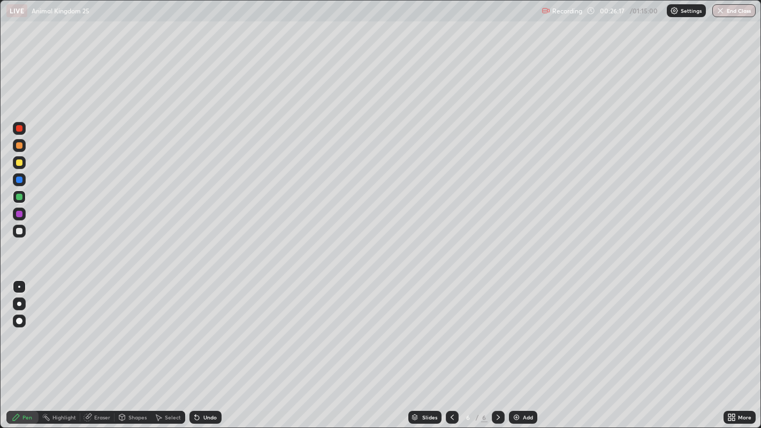
click at [19, 230] on div at bounding box center [19, 231] width 6 height 6
click at [105, 383] on div "Eraser" at bounding box center [102, 417] width 16 height 5
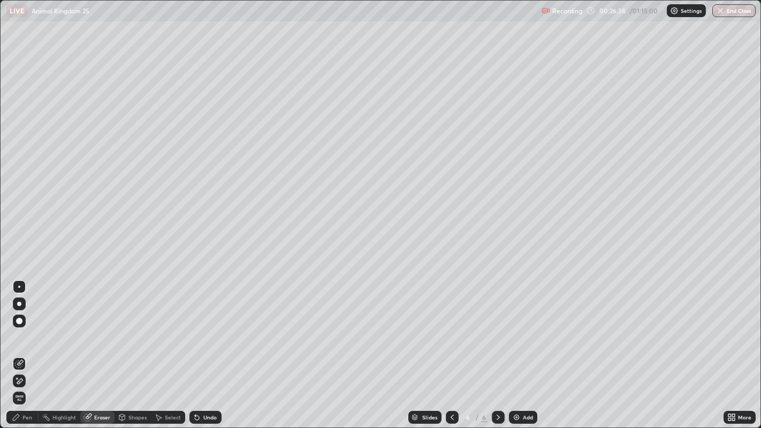
click at [168, 383] on div "Select" at bounding box center [173, 417] width 16 height 5
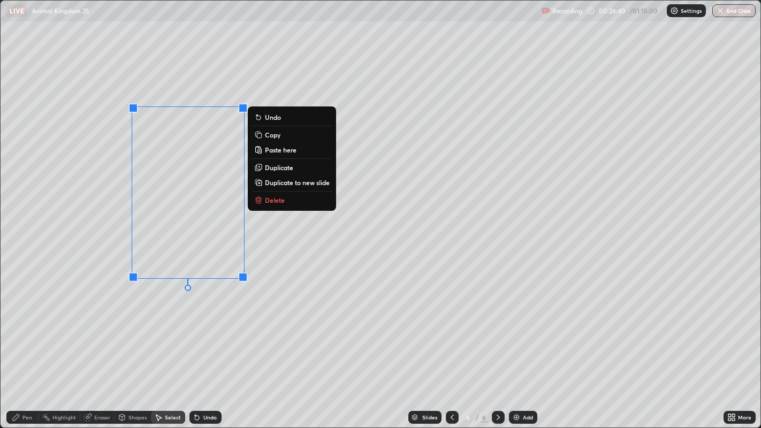
click at [279, 135] on p "Copy" at bounding box center [273, 135] width 16 height 9
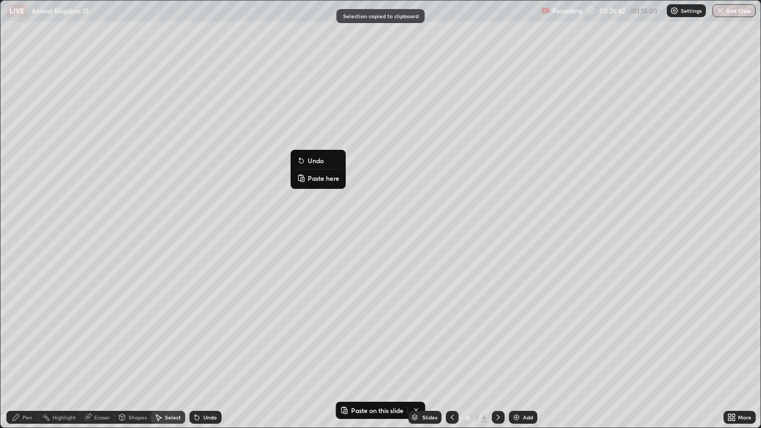
click at [312, 177] on p "Paste here" at bounding box center [324, 178] width 32 height 9
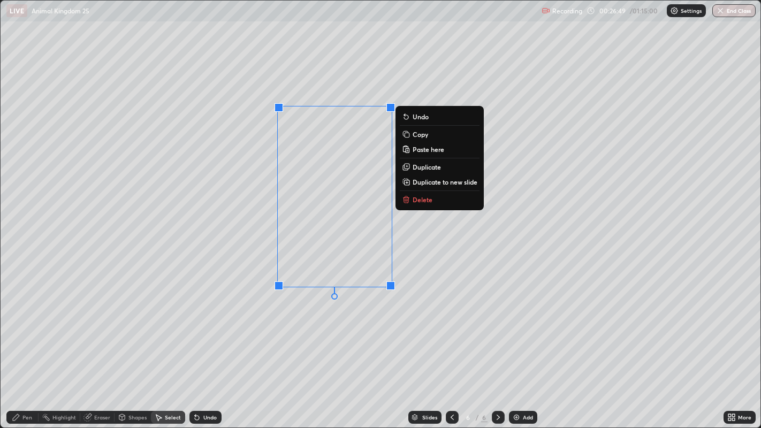
click at [216, 313] on div "0 ° Undo Copy Paste here Duplicate Duplicate to new slide Delete" at bounding box center [381, 215] width 761 height 428
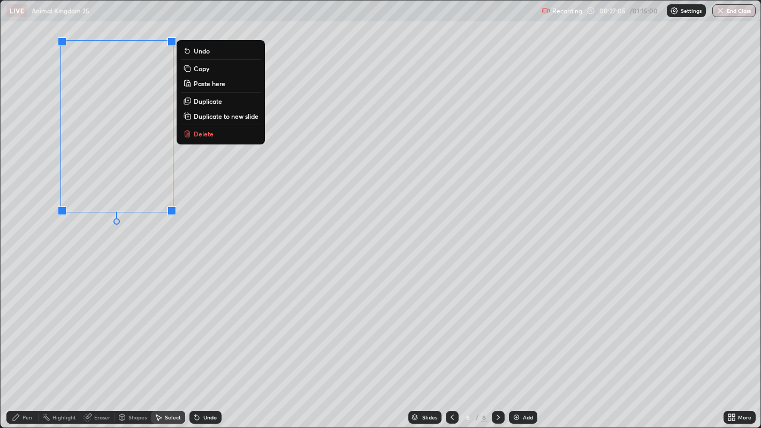
click at [123, 252] on div "0 ° Undo Copy Paste here Duplicate Duplicate to new slide Delete" at bounding box center [381, 215] width 761 height 428
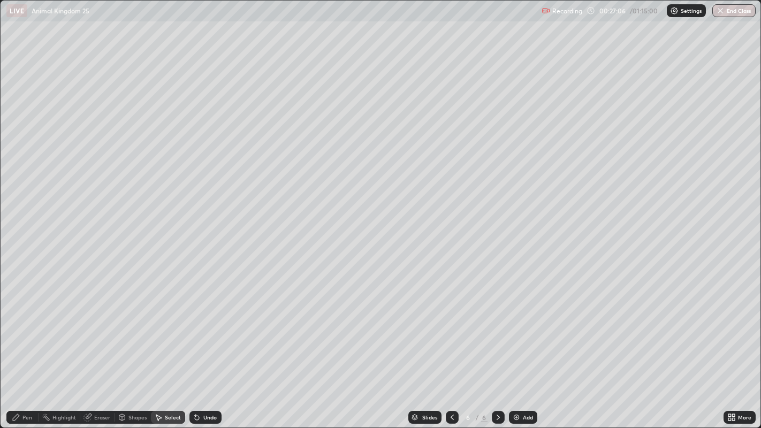
click at [30, 383] on div "Pen" at bounding box center [22, 417] width 32 height 13
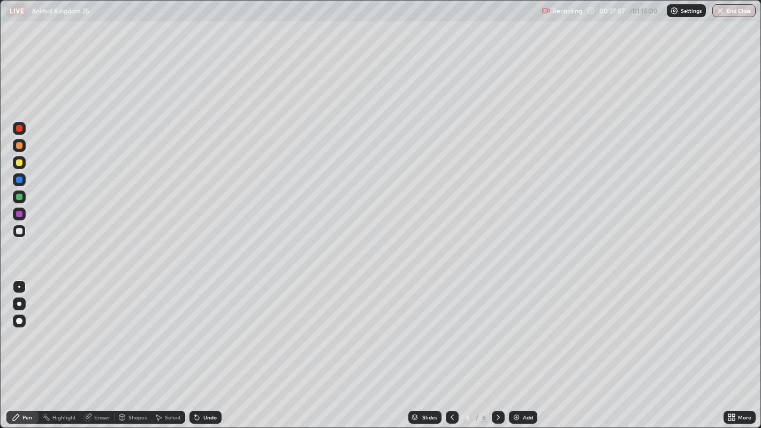
click at [20, 231] on div at bounding box center [19, 231] width 6 height 6
click at [209, 383] on div "Undo" at bounding box center [209, 417] width 13 height 5
click at [102, 383] on div "Eraser" at bounding box center [102, 417] width 16 height 5
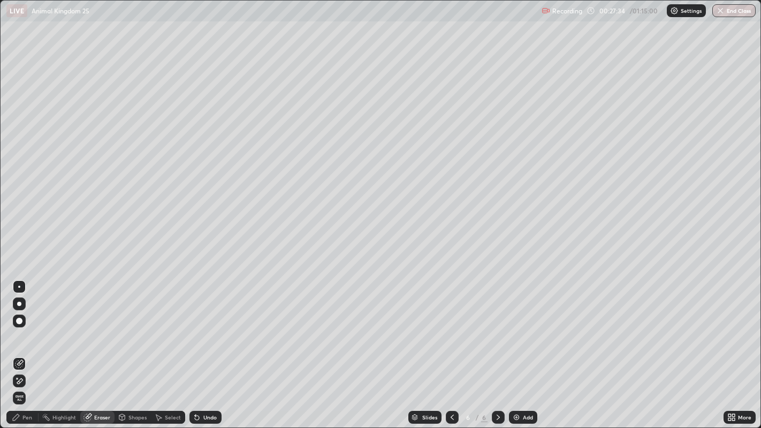
click at [28, 383] on div "Pen" at bounding box center [27, 417] width 10 height 5
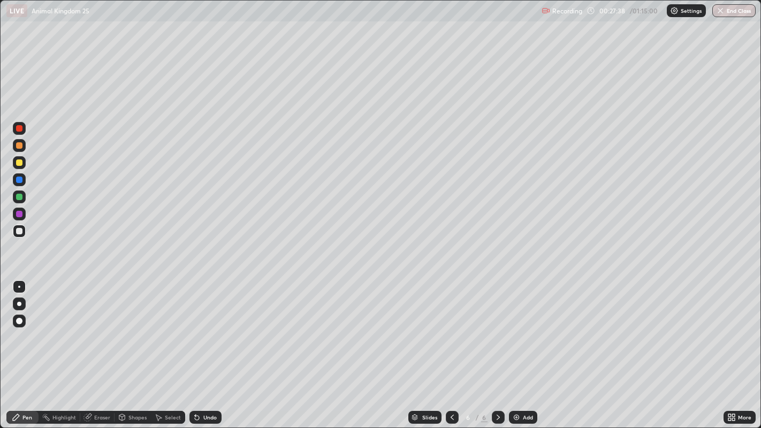
click at [20, 178] on div at bounding box center [19, 180] width 6 height 6
click at [22, 318] on div at bounding box center [19, 321] width 13 height 13
click at [20, 161] on div at bounding box center [19, 162] width 6 height 6
click at [21, 286] on div at bounding box center [19, 286] width 13 height 13
click at [21, 231] on div at bounding box center [19, 231] width 6 height 6
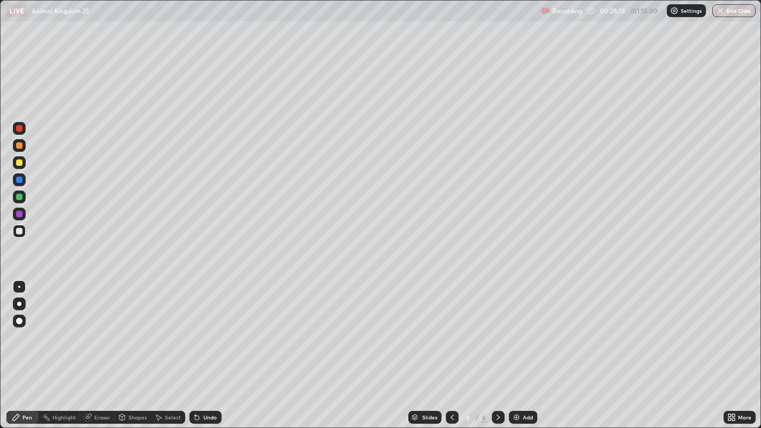
click at [19, 163] on div at bounding box center [19, 162] width 6 height 6
click at [212, 383] on div "Undo" at bounding box center [209, 417] width 13 height 5
click at [20, 163] on div at bounding box center [19, 162] width 6 height 6
click at [521, 383] on div "Add" at bounding box center [523, 417] width 28 height 13
click at [17, 199] on div at bounding box center [19, 197] width 6 height 6
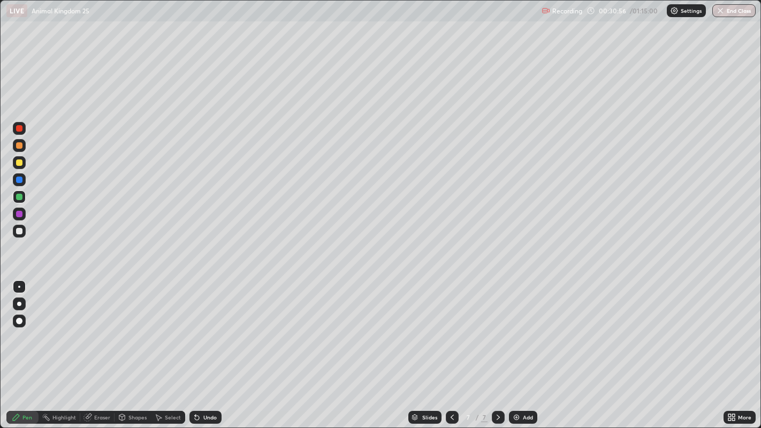
click at [18, 163] on div at bounding box center [19, 162] width 6 height 6
click at [17, 319] on div at bounding box center [19, 321] width 6 height 6
click at [20, 213] on div at bounding box center [19, 214] width 6 height 6
click at [20, 231] on div at bounding box center [19, 231] width 6 height 6
click at [19, 286] on div at bounding box center [19, 287] width 2 height 2
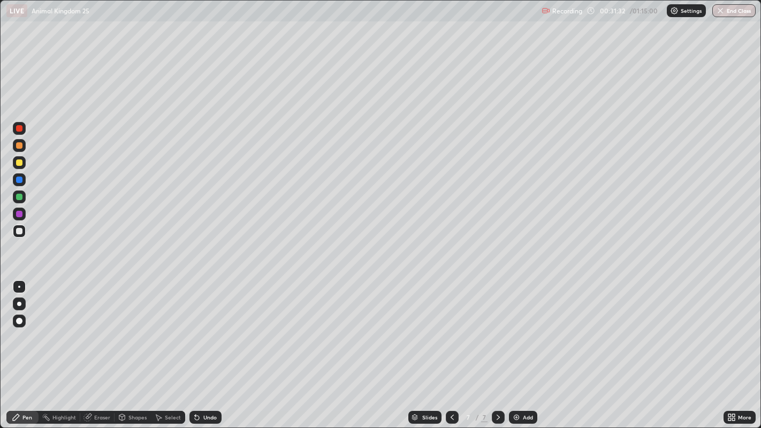
click at [171, 383] on div "Select" at bounding box center [173, 417] width 16 height 5
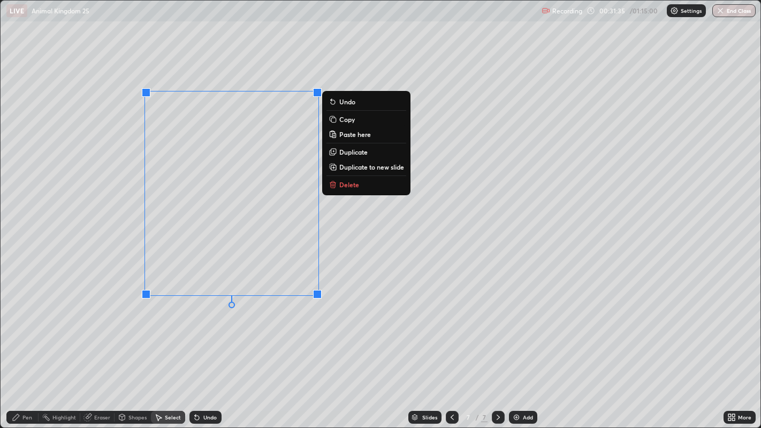
click at [352, 120] on p "Copy" at bounding box center [347, 119] width 16 height 9
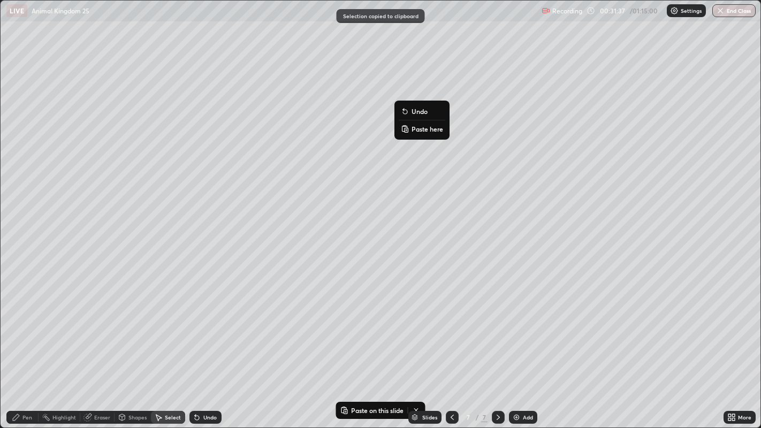
click at [425, 128] on p "Paste here" at bounding box center [428, 129] width 32 height 9
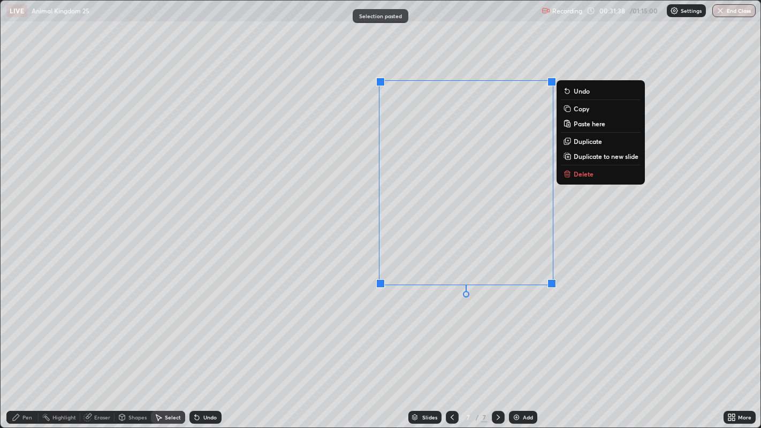
click at [354, 248] on div "0 ° Undo Copy Paste here Duplicate Duplicate to new slide Delete" at bounding box center [381, 215] width 761 height 428
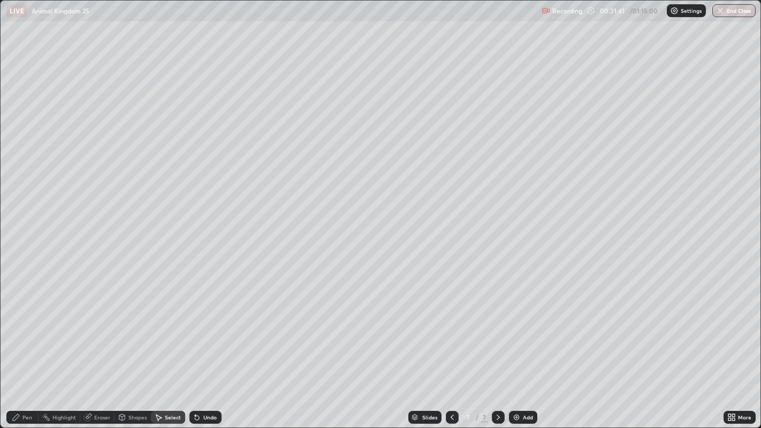
click at [98, 383] on div "Eraser" at bounding box center [102, 417] width 16 height 5
click at [23, 383] on div "Pen" at bounding box center [27, 417] width 10 height 5
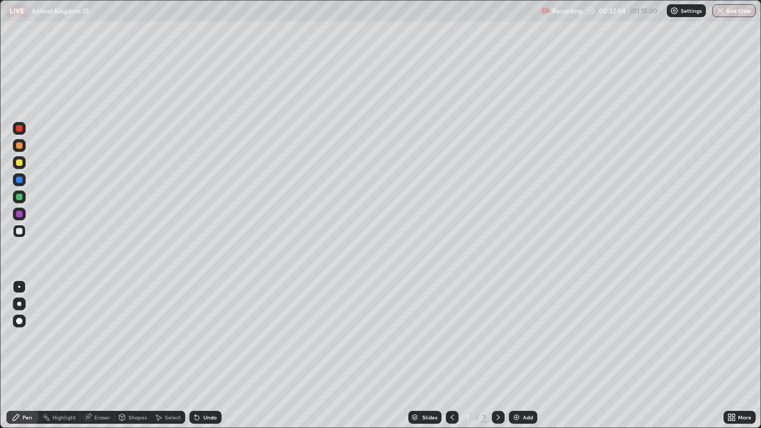
click at [170, 383] on div "Select" at bounding box center [173, 417] width 16 height 5
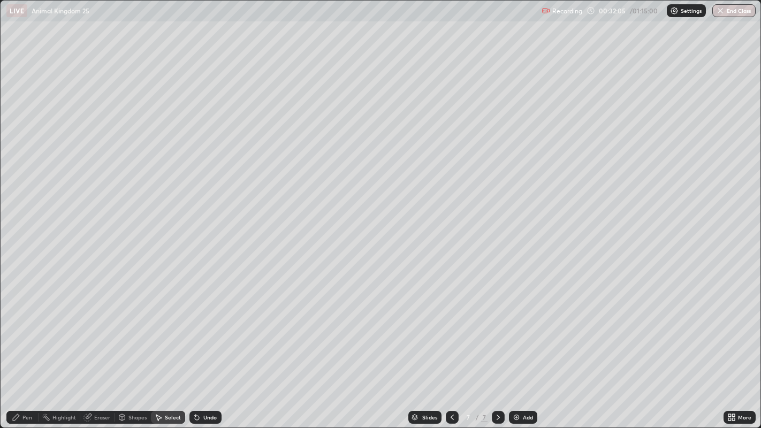
click at [102, 383] on div "Eraser" at bounding box center [102, 417] width 16 height 5
click at [170, 383] on div "Select" at bounding box center [173, 417] width 16 height 5
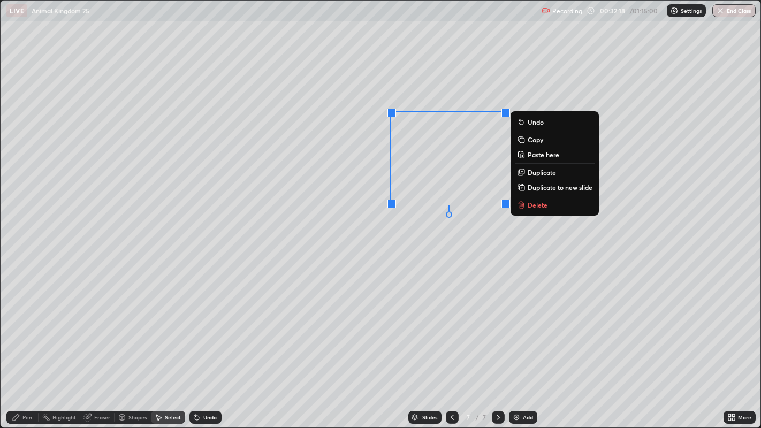
click at [382, 257] on div "0 ° Undo Copy Paste here Duplicate Duplicate to new slide Delete" at bounding box center [381, 215] width 761 height 428
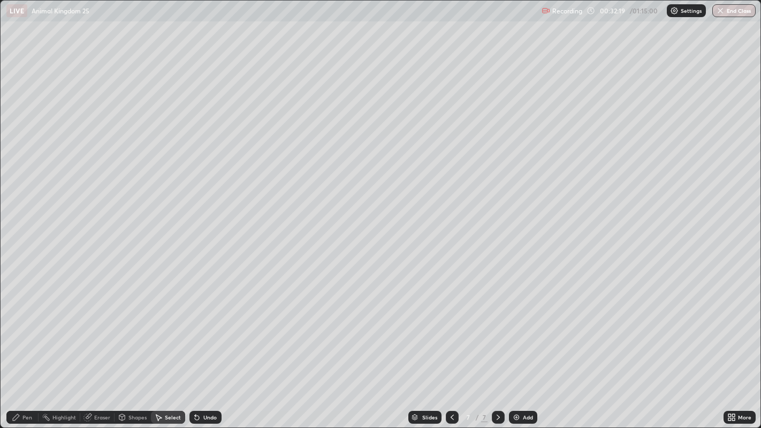
click at [21, 383] on div "Pen" at bounding box center [22, 417] width 32 height 13
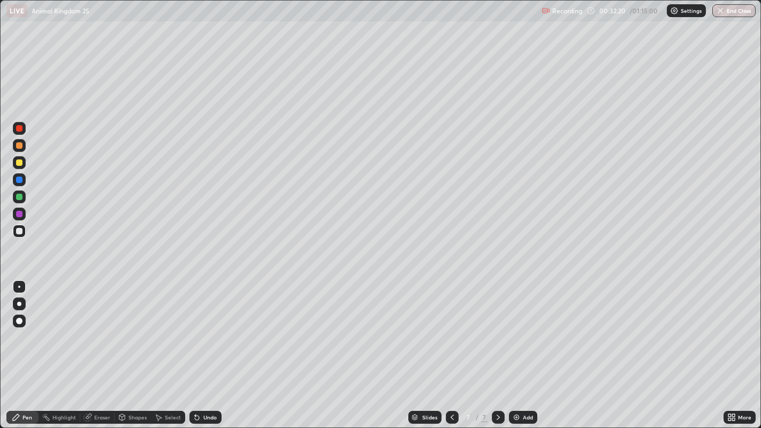
click at [20, 213] on div at bounding box center [19, 214] width 6 height 6
click at [19, 320] on div at bounding box center [19, 321] width 6 height 6
click at [25, 383] on div "Pen" at bounding box center [22, 417] width 32 height 13
click at [18, 287] on div at bounding box center [19, 287] width 2 height 2
click at [17, 198] on div at bounding box center [19, 197] width 6 height 6
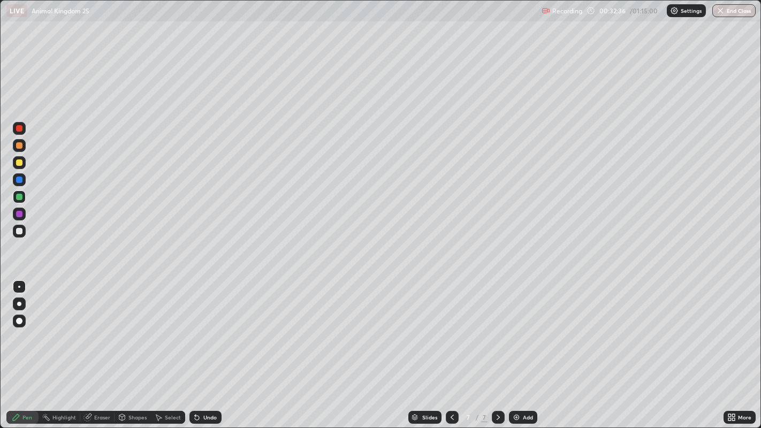
click at [19, 163] on div at bounding box center [19, 162] width 6 height 6
click at [453, 383] on icon at bounding box center [452, 417] width 9 height 9
click at [208, 383] on div "Undo" at bounding box center [209, 417] width 13 height 5
click at [497, 383] on icon at bounding box center [498, 417] width 9 height 9
click at [520, 383] on div "Add" at bounding box center [523, 417] width 28 height 13
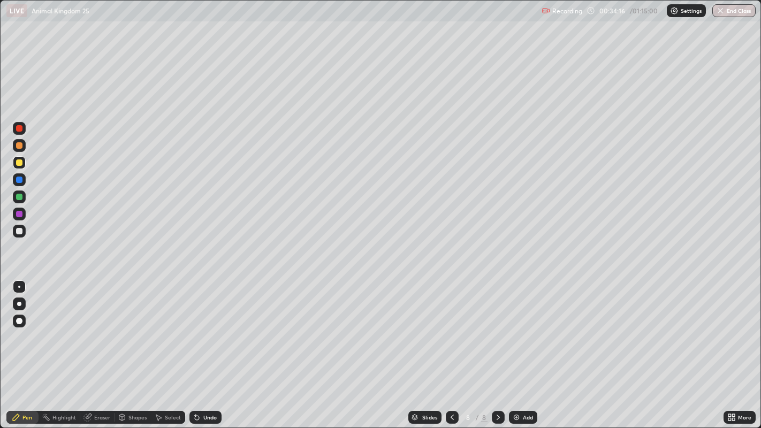
click at [20, 230] on div at bounding box center [19, 231] width 6 height 6
click at [21, 230] on div at bounding box center [19, 231] width 6 height 6
click at [21, 319] on div at bounding box center [19, 321] width 6 height 6
click at [22, 213] on div at bounding box center [19, 214] width 13 height 13
click at [174, 383] on div "Select" at bounding box center [168, 417] width 34 height 13
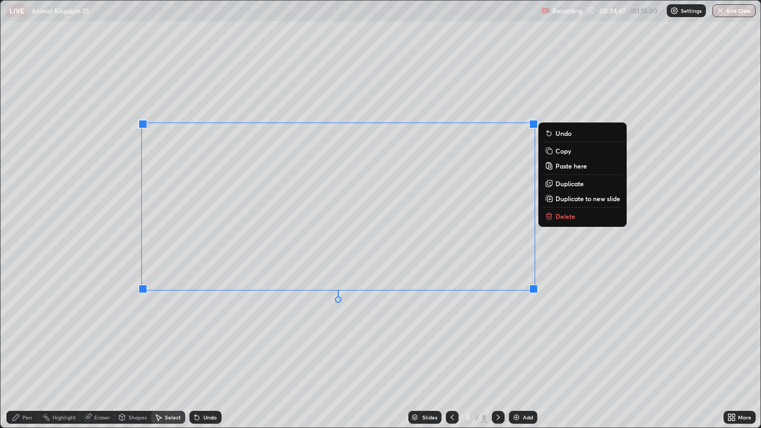
click at [327, 333] on div "0 ° Undo Copy Paste here Duplicate Duplicate to new slide Delete" at bounding box center [381, 215] width 761 height 428
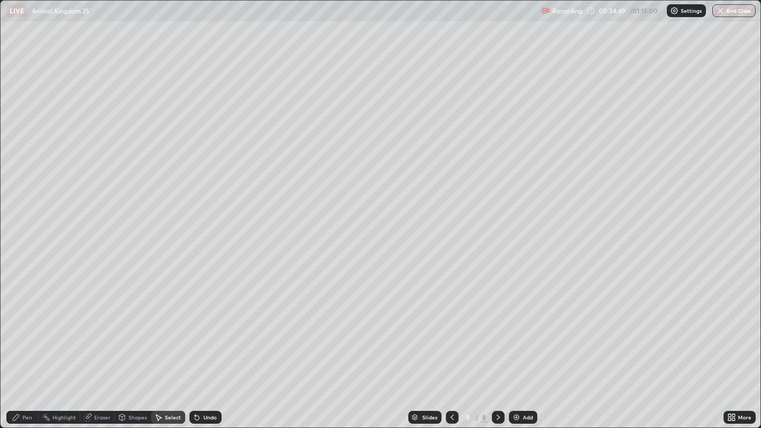
click at [27, 383] on div "Pen" at bounding box center [27, 417] width 10 height 5
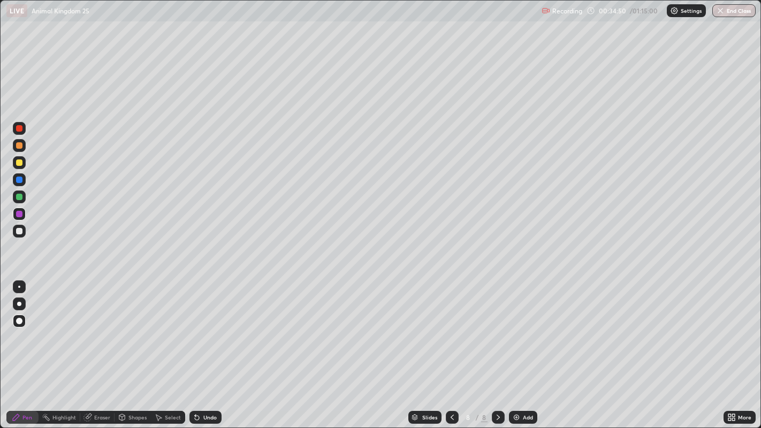
click at [18, 126] on div at bounding box center [19, 128] width 6 height 6
click at [19, 320] on div at bounding box center [19, 321] width 6 height 6
click at [19, 286] on div at bounding box center [19, 287] width 2 height 2
click at [21, 145] on div at bounding box center [19, 145] width 6 height 6
click at [17, 196] on div at bounding box center [19, 197] width 6 height 6
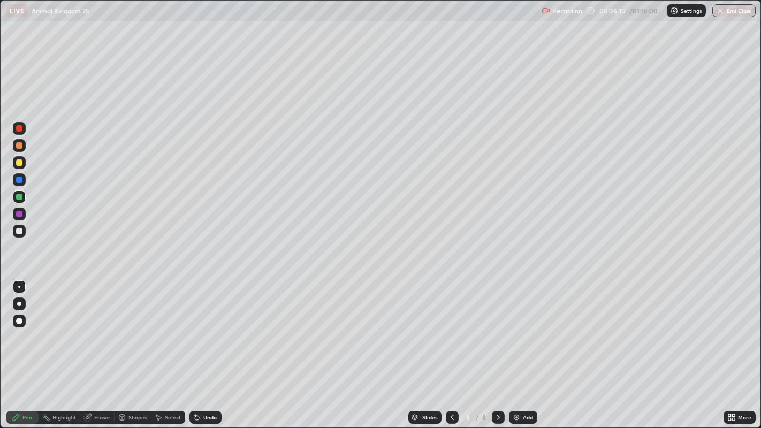
click at [20, 163] on div at bounding box center [19, 162] width 6 height 6
click at [22, 197] on div at bounding box center [19, 197] width 6 height 6
click at [20, 147] on div at bounding box center [19, 145] width 6 height 6
click at [96, 383] on div "Eraser" at bounding box center [102, 417] width 16 height 5
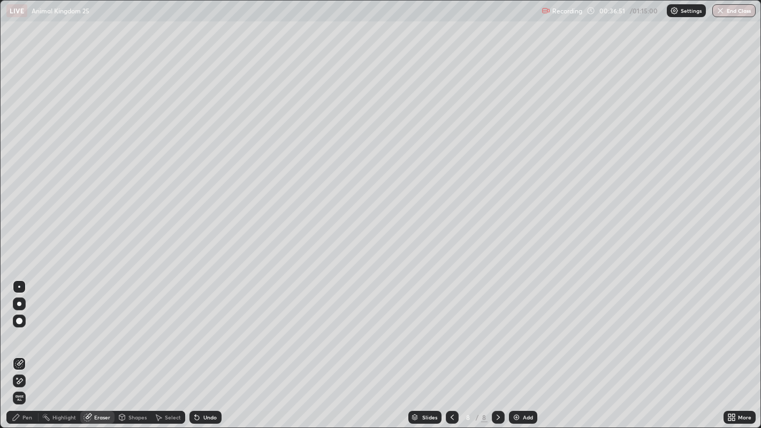
click at [27, 383] on div "Pen" at bounding box center [27, 417] width 10 height 5
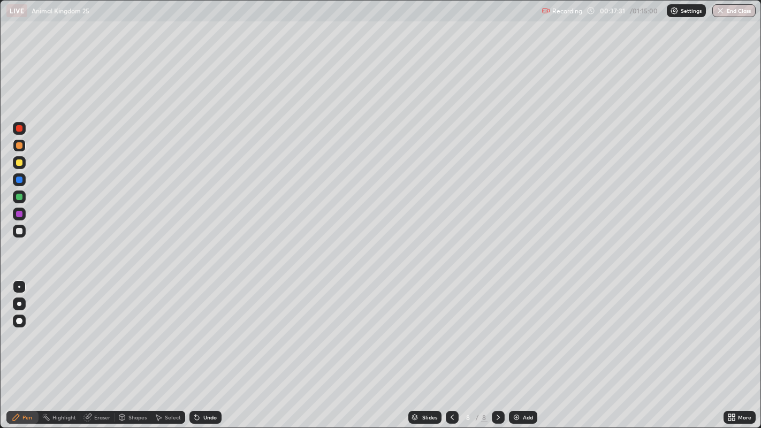
click at [20, 199] on div at bounding box center [19, 197] width 6 height 6
click at [173, 383] on div "Select" at bounding box center [173, 417] width 16 height 5
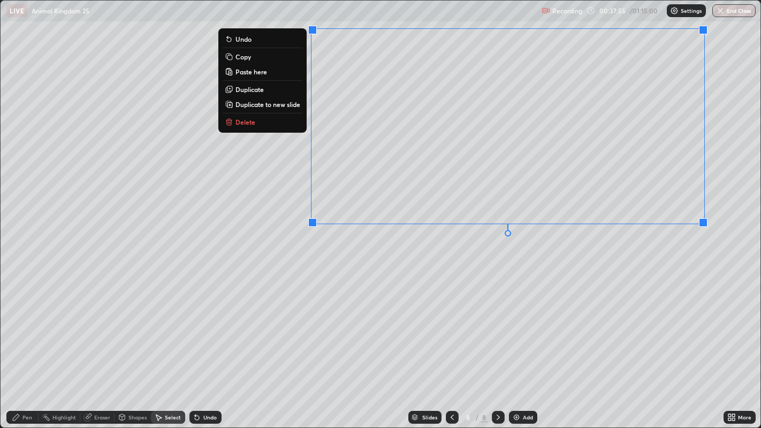
click at [349, 281] on div "0 ° Undo Copy Paste here Duplicate Duplicate to new slide Delete" at bounding box center [381, 215] width 761 height 428
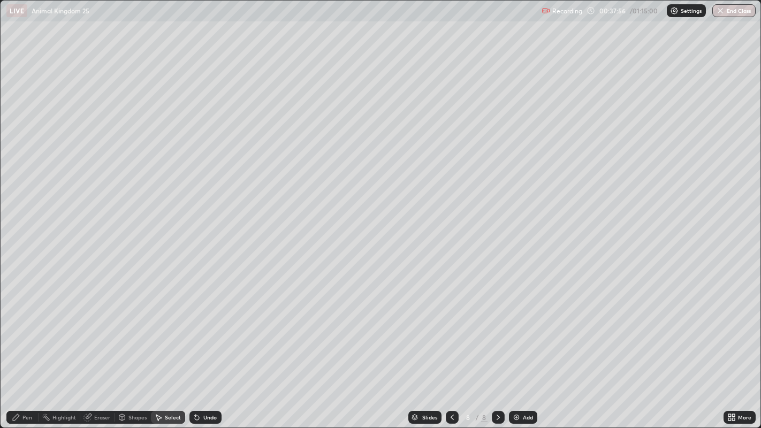
click at [29, 383] on div "Pen" at bounding box center [27, 417] width 10 height 5
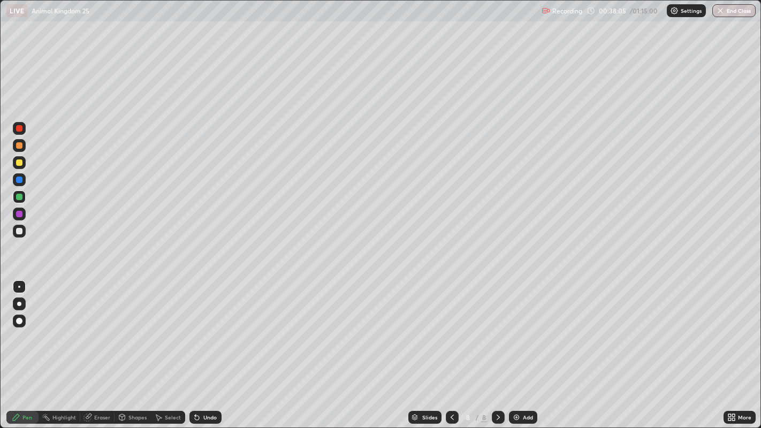
click at [20, 148] on div at bounding box center [19, 145] width 6 height 6
click at [20, 196] on div at bounding box center [19, 197] width 6 height 6
click at [19, 146] on div at bounding box center [19, 145] width 6 height 6
click at [19, 196] on div at bounding box center [19, 197] width 6 height 6
click at [20, 146] on div at bounding box center [19, 145] width 6 height 6
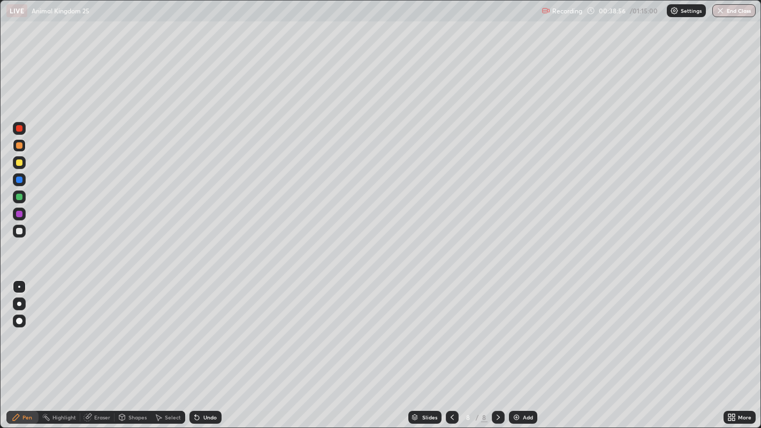
click at [20, 195] on div at bounding box center [19, 197] width 6 height 6
click at [20, 145] on div at bounding box center [19, 145] width 6 height 6
click at [166, 383] on div "Select" at bounding box center [173, 417] width 16 height 5
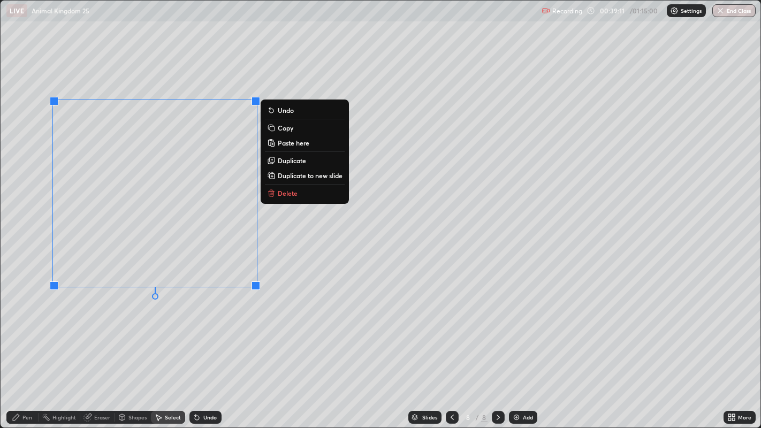
click at [168, 316] on div "0 ° Undo Copy Paste here Duplicate Duplicate to new slide Delete" at bounding box center [381, 215] width 761 height 428
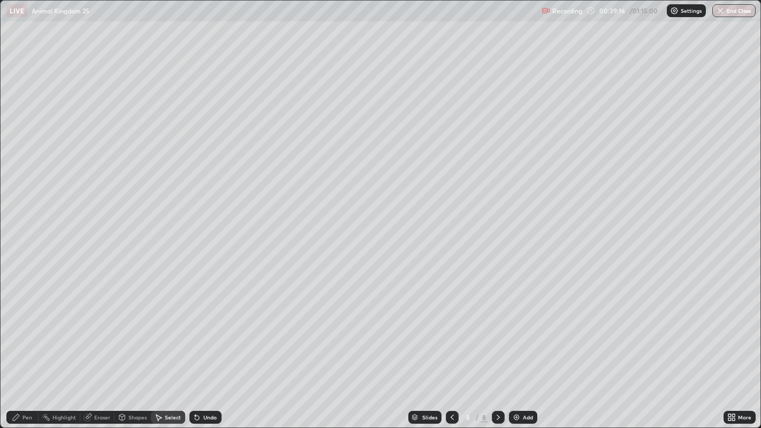
click at [522, 383] on div "Add" at bounding box center [523, 417] width 28 height 13
click at [29, 383] on div "Pen" at bounding box center [27, 417] width 10 height 5
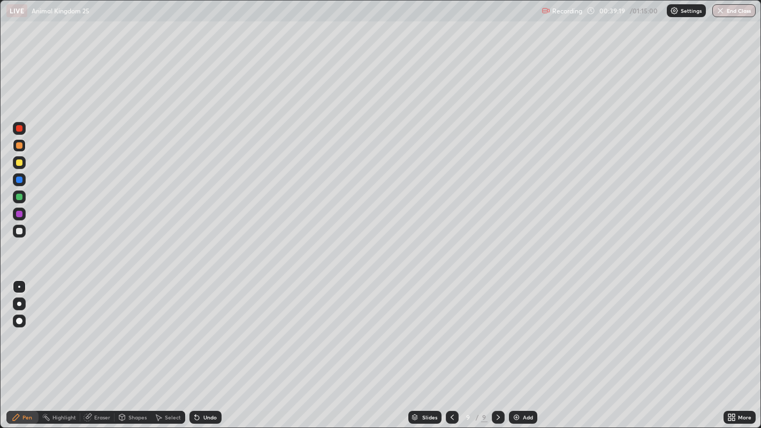
click at [20, 128] on div at bounding box center [19, 128] width 6 height 6
click at [21, 145] on div at bounding box center [19, 145] width 6 height 6
click at [19, 322] on div at bounding box center [19, 321] width 6 height 6
click at [165, 383] on div "Select" at bounding box center [168, 417] width 34 height 13
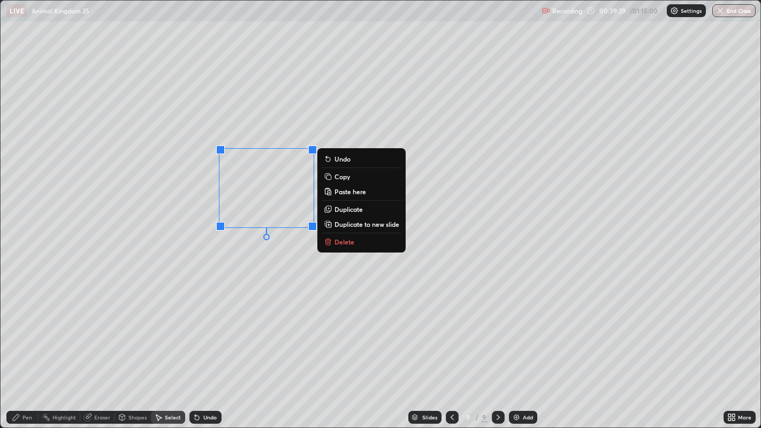
click at [345, 179] on p "Copy" at bounding box center [342, 176] width 16 height 9
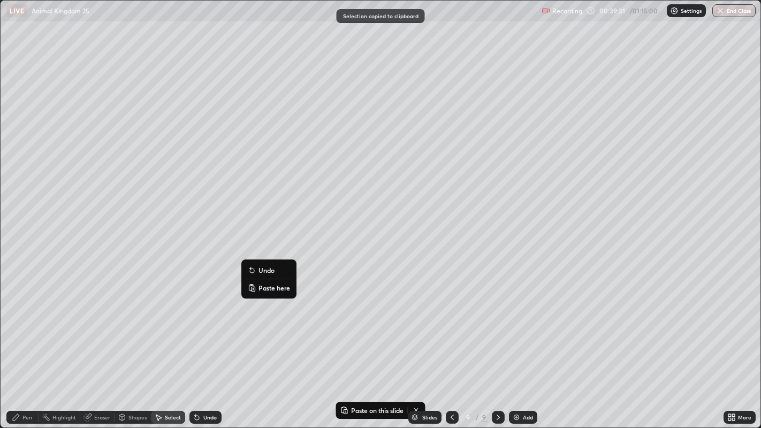
click at [268, 290] on p "Paste here" at bounding box center [274, 288] width 32 height 9
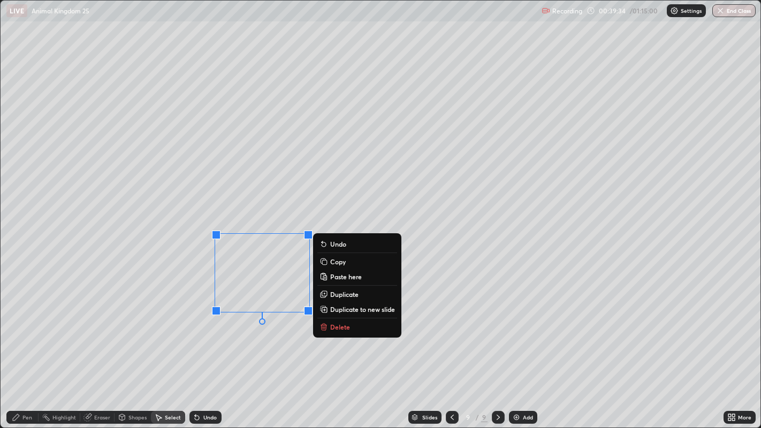
click at [246, 338] on div "0 ° Undo Copy Paste here Duplicate Duplicate to new slide Delete" at bounding box center [381, 215] width 761 height 428
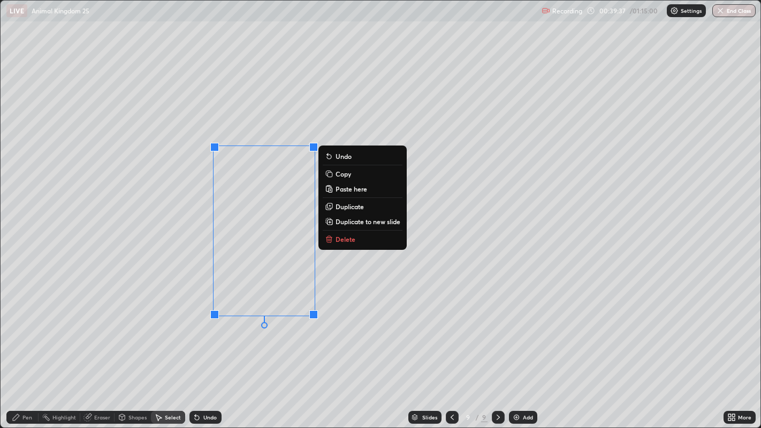
click at [230, 344] on div "0 ° Undo Copy Paste here Duplicate Duplicate to new slide Delete" at bounding box center [381, 215] width 761 height 428
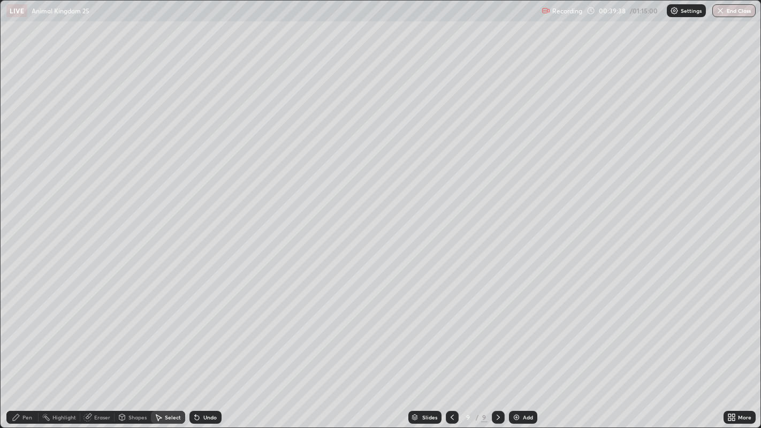
click at [27, 383] on div "Pen" at bounding box center [27, 417] width 10 height 5
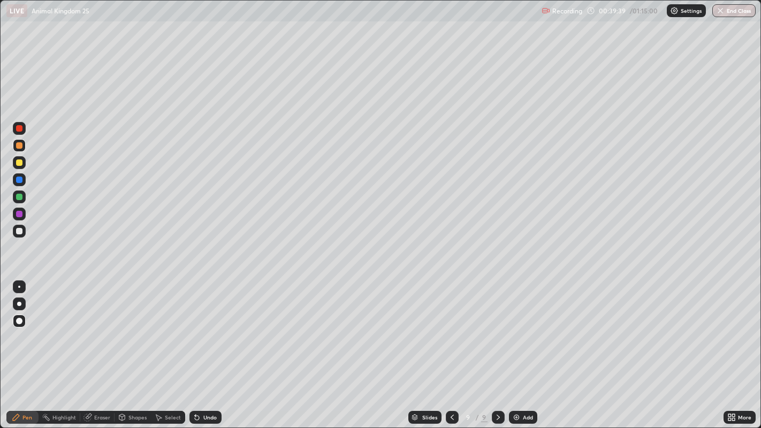
click at [19, 194] on div at bounding box center [19, 197] width 6 height 6
click at [212, 383] on div "Undo" at bounding box center [205, 417] width 32 height 13
click at [19, 286] on div at bounding box center [19, 287] width 2 height 2
click at [20, 179] on div at bounding box center [19, 180] width 6 height 6
click at [19, 319] on div at bounding box center [19, 321] width 6 height 6
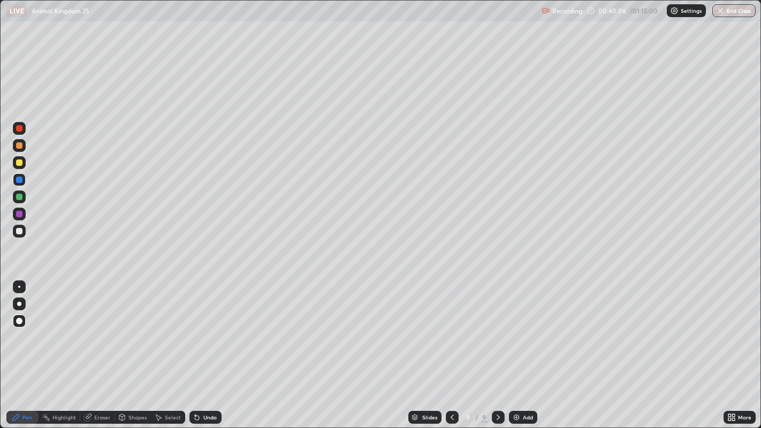
click at [19, 194] on div at bounding box center [19, 197] width 6 height 6
click at [19, 286] on div at bounding box center [19, 287] width 2 height 2
click at [101, 383] on div "Eraser" at bounding box center [102, 417] width 16 height 5
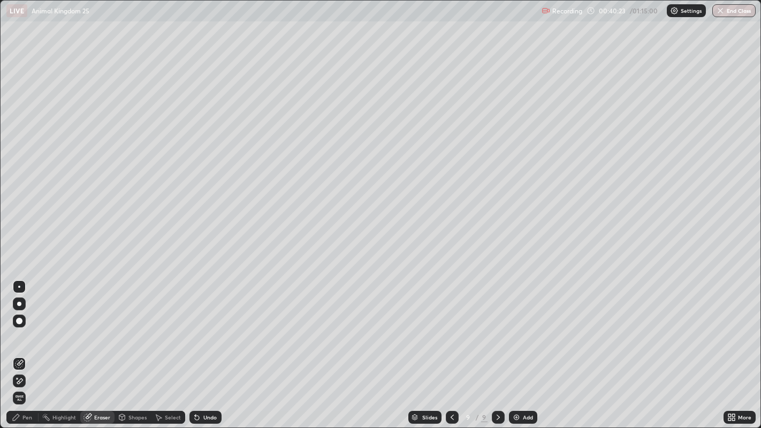
click at [19, 286] on div at bounding box center [19, 287] width 2 height 2
click at [19, 383] on icon at bounding box center [16, 417] width 9 height 9
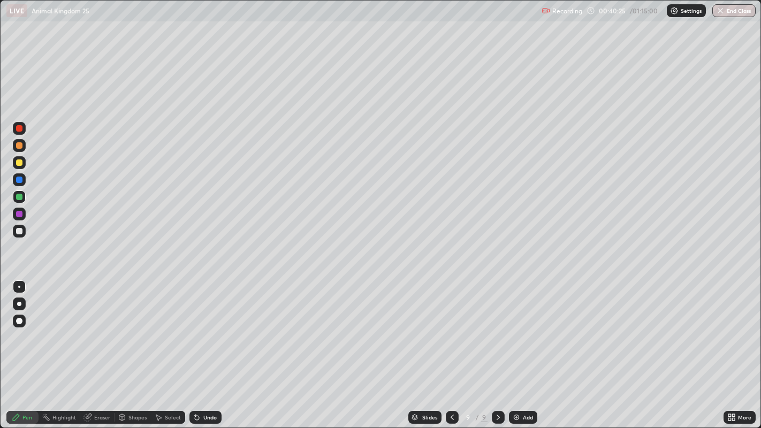
click at [18, 142] on div at bounding box center [19, 145] width 6 height 6
click at [20, 164] on div at bounding box center [19, 162] width 6 height 6
click at [517, 383] on div "Add" at bounding box center [523, 417] width 28 height 13
click at [19, 232] on div at bounding box center [19, 231] width 6 height 6
click at [17, 232] on div at bounding box center [19, 231] width 6 height 6
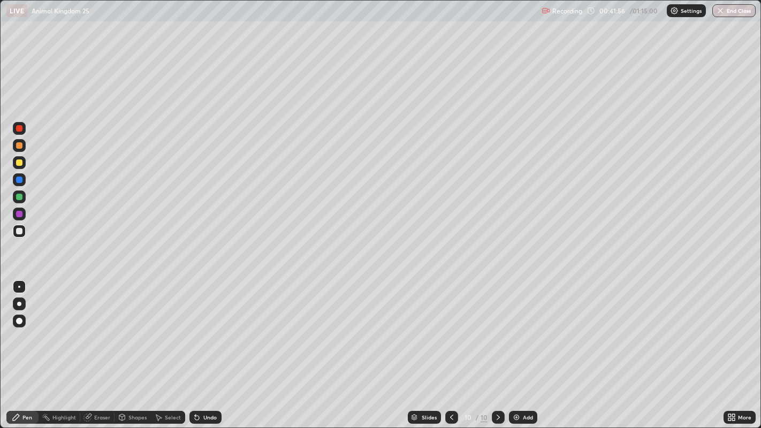
click at [211, 383] on div "Undo" at bounding box center [203, 417] width 36 height 21
click at [20, 216] on div at bounding box center [19, 214] width 6 height 6
click at [21, 320] on div at bounding box center [19, 321] width 6 height 6
click at [213, 383] on div "Undo" at bounding box center [203, 417] width 36 height 21
click at [21, 147] on div at bounding box center [19, 145] width 6 height 6
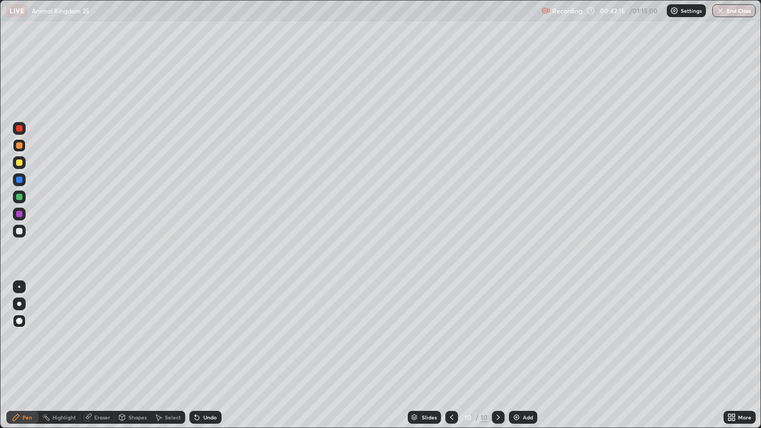
click at [19, 198] on div at bounding box center [19, 197] width 6 height 6
click at [19, 286] on div at bounding box center [19, 287] width 2 height 2
click at [211, 383] on div "Undo" at bounding box center [209, 417] width 13 height 5
click at [214, 383] on div "Undo" at bounding box center [209, 417] width 13 height 5
click at [20, 163] on div at bounding box center [19, 162] width 6 height 6
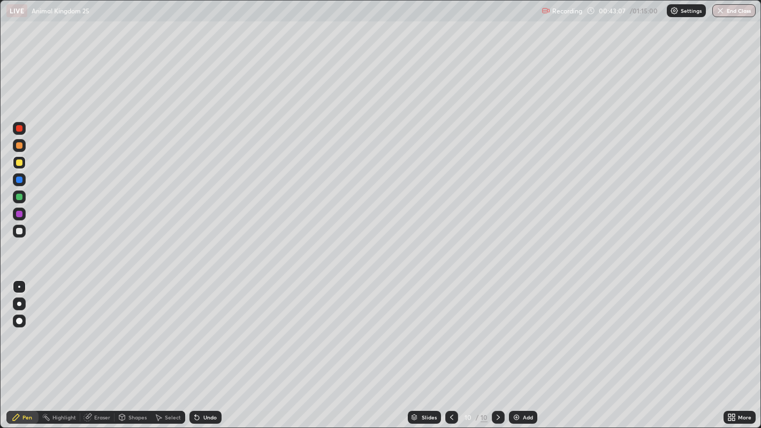
click at [202, 383] on div "Undo" at bounding box center [205, 417] width 32 height 13
click at [203, 383] on div "Undo" at bounding box center [209, 417] width 13 height 5
click at [451, 383] on icon at bounding box center [451, 417] width 9 height 9
click at [497, 383] on icon at bounding box center [498, 417] width 9 height 9
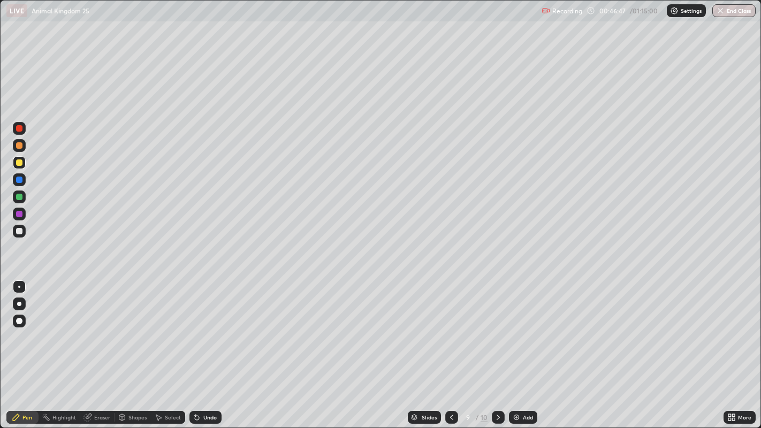
click at [495, 383] on icon at bounding box center [498, 417] width 9 height 9
click at [522, 383] on div "Add" at bounding box center [523, 417] width 28 height 13
click at [20, 234] on div at bounding box center [19, 231] width 6 height 6
click at [729, 383] on icon at bounding box center [729, 415] width 3 height 3
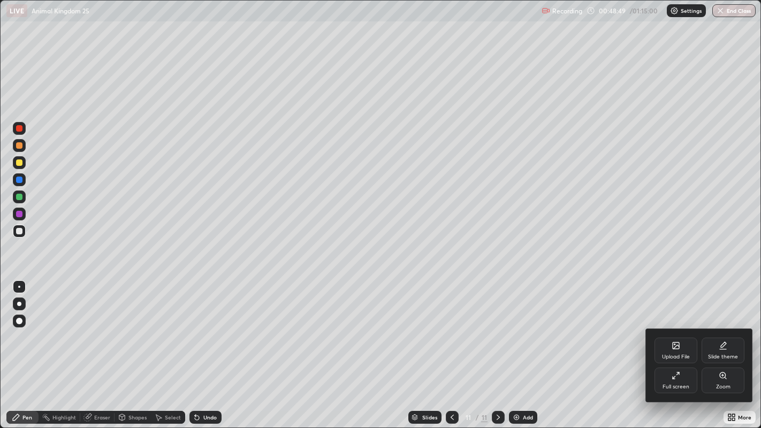
click at [679, 377] on icon at bounding box center [676, 375] width 9 height 9
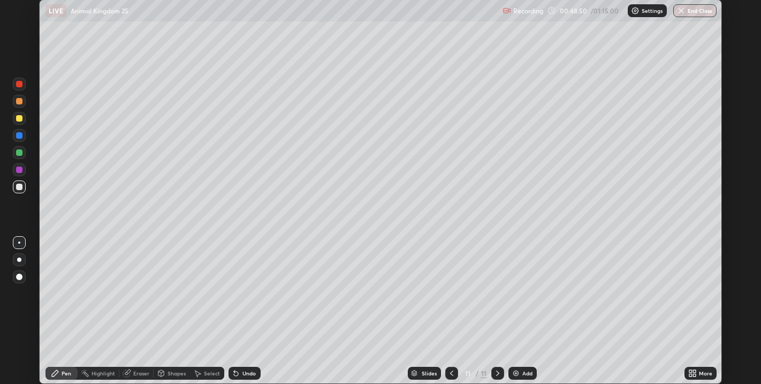
scroll to position [53135, 52758]
click at [18, 119] on div at bounding box center [19, 118] width 6 height 6
click at [19, 153] on div at bounding box center [19, 152] width 6 height 6
click at [20, 277] on div at bounding box center [19, 276] width 6 height 6
click at [247, 369] on div "Undo" at bounding box center [245, 373] width 32 height 13
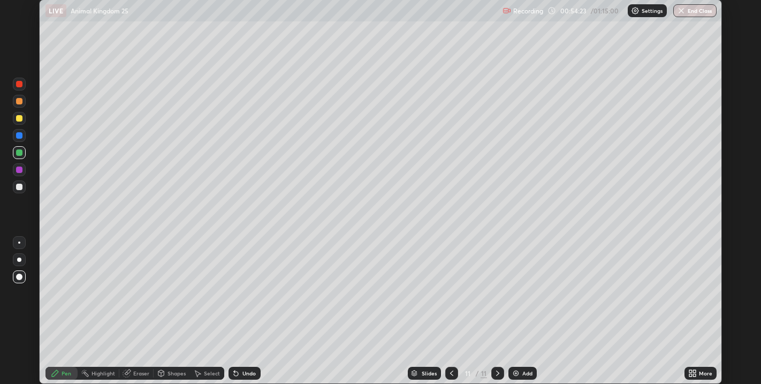
click at [21, 171] on div at bounding box center [19, 169] width 6 height 6
click at [247, 370] on div "Undo" at bounding box center [248, 372] width 13 height 5
click at [245, 365] on div "Undo" at bounding box center [242, 372] width 36 height 21
click at [141, 371] on div "Eraser" at bounding box center [141, 372] width 16 height 5
click at [213, 374] on div "Select" at bounding box center [212, 372] width 16 height 5
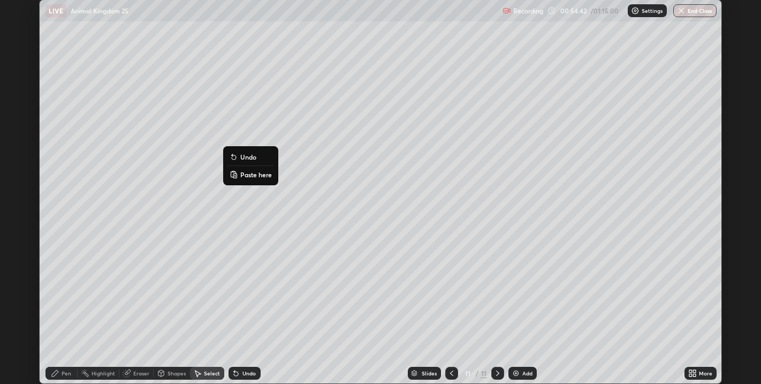
click at [173, 238] on div "0 ° Undo Copy Paste here Duplicate Duplicate to new slide Delete" at bounding box center [381, 191] width 682 height 383
click at [59, 371] on icon at bounding box center [55, 373] width 9 height 9
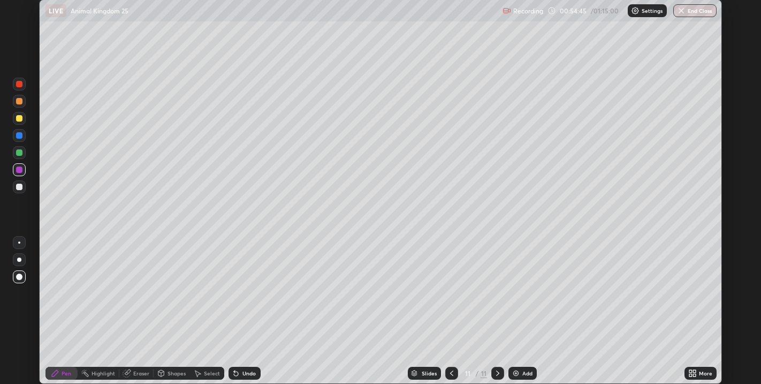
click at [18, 154] on div at bounding box center [19, 152] width 6 height 6
click at [18, 188] on div at bounding box center [19, 187] width 6 height 6
click at [19, 242] on div at bounding box center [19, 242] width 2 height 2
click at [244, 370] on div "Undo" at bounding box center [248, 372] width 13 height 5
click at [243, 374] on div "Undo" at bounding box center [248, 372] width 13 height 5
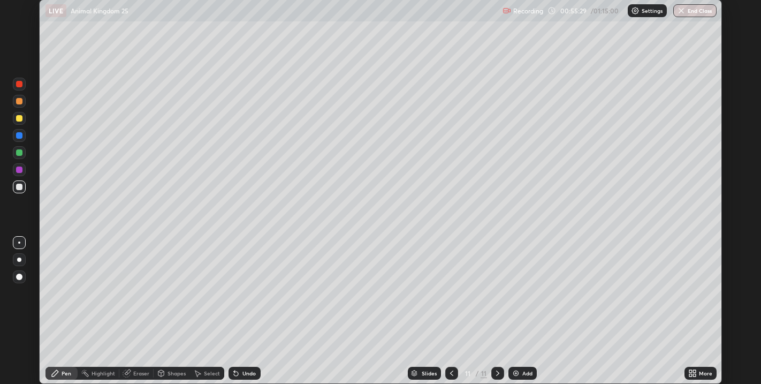
click at [247, 373] on div "Undo" at bounding box center [248, 372] width 13 height 5
click at [140, 374] on div "Eraser" at bounding box center [141, 372] width 16 height 5
click at [59, 373] on icon at bounding box center [55, 373] width 9 height 9
click at [18, 172] on div at bounding box center [19, 169] width 6 height 6
click at [19, 275] on div at bounding box center [19, 276] width 6 height 6
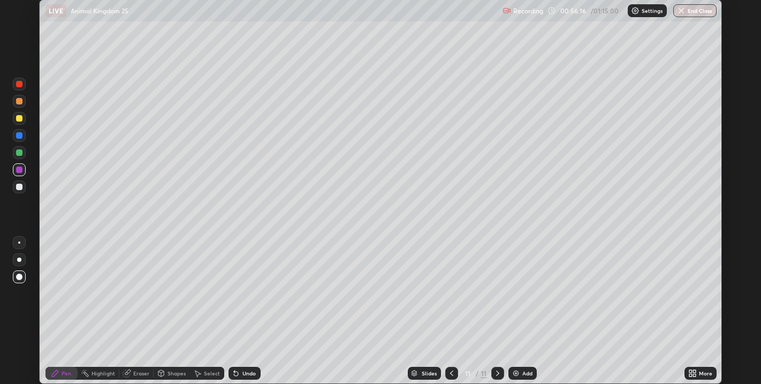
click at [19, 242] on div at bounding box center [19, 242] width 2 height 2
click at [19, 118] on div at bounding box center [19, 118] width 6 height 6
click at [21, 156] on div at bounding box center [19, 152] width 13 height 13
click at [19, 120] on div at bounding box center [19, 118] width 6 height 6
click at [249, 372] on div "Undo" at bounding box center [248, 372] width 13 height 5
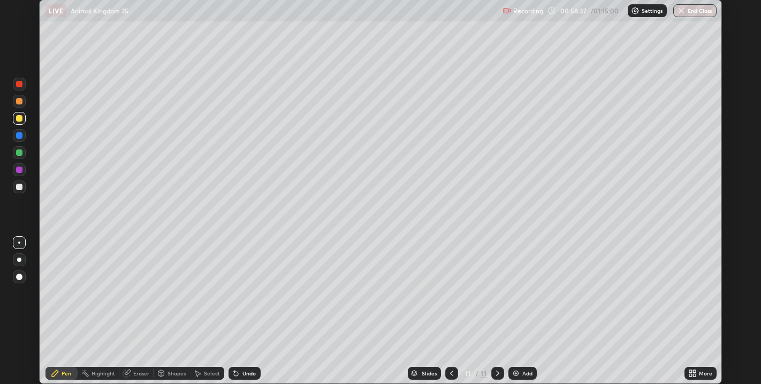
click at [249, 373] on div "Undo" at bounding box center [248, 372] width 13 height 5
click at [245, 369] on div "Undo" at bounding box center [245, 373] width 32 height 13
click at [245, 368] on div "Undo" at bounding box center [245, 373] width 32 height 13
click at [246, 368] on div "Undo" at bounding box center [245, 373] width 32 height 13
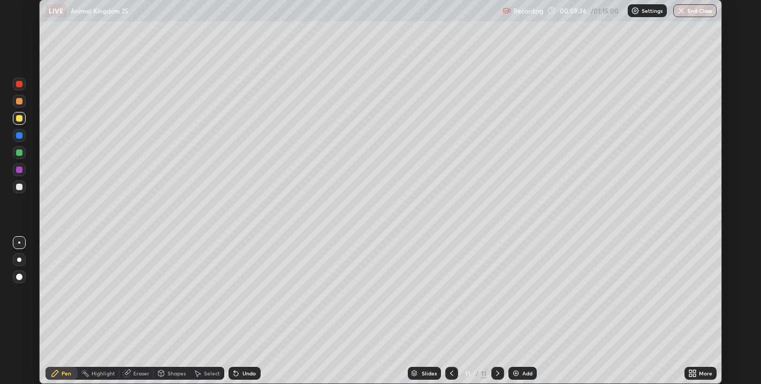
click at [250, 375] on div "Undo" at bounding box center [248, 372] width 13 height 5
click at [245, 371] on div "Undo" at bounding box center [248, 372] width 13 height 5
click at [248, 367] on div "Undo" at bounding box center [245, 373] width 32 height 13
click at [249, 370] on div "Undo" at bounding box center [248, 372] width 13 height 5
click at [249, 371] on div "Undo" at bounding box center [248, 372] width 13 height 5
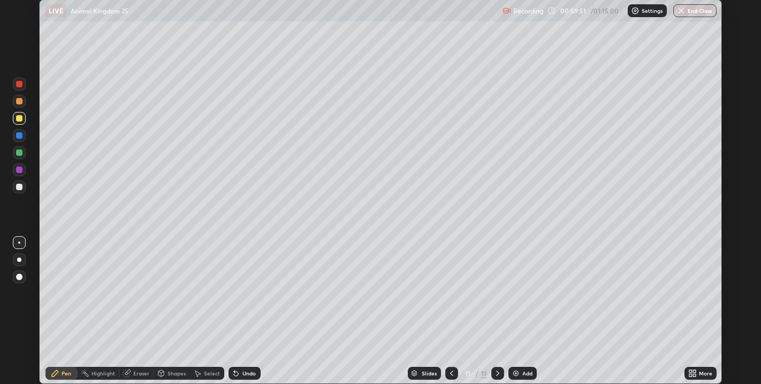
click at [249, 371] on div "Undo" at bounding box center [248, 372] width 13 height 5
click at [250, 371] on div "Undo" at bounding box center [248, 372] width 13 height 5
click at [252, 370] on div "Undo" at bounding box center [248, 372] width 13 height 5
click at [251, 370] on div "Undo" at bounding box center [248, 372] width 13 height 5
click at [253, 370] on div "Undo" at bounding box center [248, 372] width 13 height 5
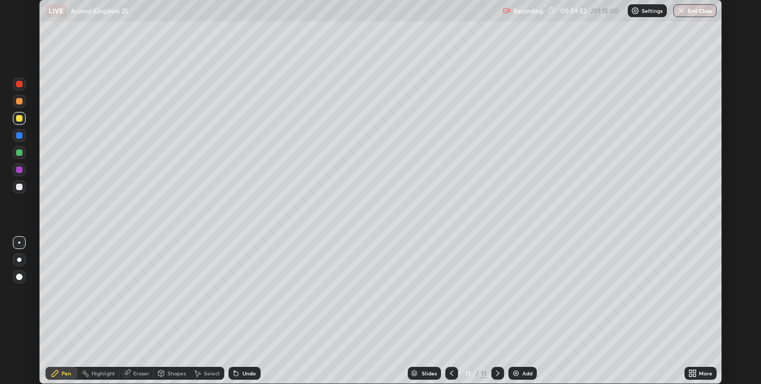
click at [253, 370] on div "Undo" at bounding box center [248, 372] width 13 height 5
click at [248, 369] on div "Undo" at bounding box center [245, 373] width 32 height 13
click at [249, 368] on div "Undo" at bounding box center [245, 373] width 32 height 13
click at [247, 369] on div "Undo" at bounding box center [245, 373] width 32 height 13
click at [246, 371] on div "Undo" at bounding box center [248, 372] width 13 height 5
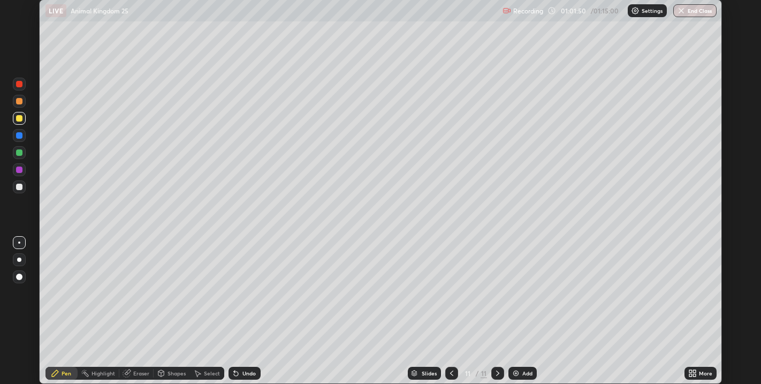
click at [523, 372] on div "Add" at bounding box center [527, 372] width 10 height 5
click at [20, 189] on div at bounding box center [19, 187] width 6 height 6
click at [19, 119] on div at bounding box center [19, 118] width 6 height 6
click at [248, 374] on div "Undo" at bounding box center [248, 372] width 13 height 5
click at [526, 371] on div "Add" at bounding box center [527, 372] width 10 height 5
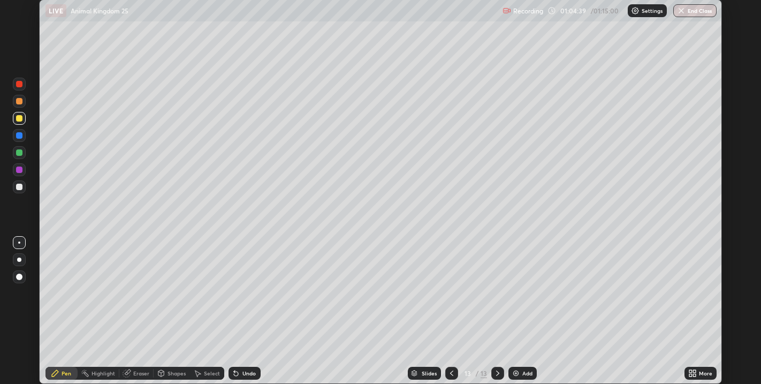
click at [16, 188] on div at bounding box center [19, 187] width 6 height 6
click at [17, 172] on div at bounding box center [19, 169] width 6 height 6
click at [20, 277] on div at bounding box center [19, 276] width 6 height 6
click at [18, 119] on div at bounding box center [19, 118] width 6 height 6
click at [19, 242] on div at bounding box center [19, 242] width 2 height 2
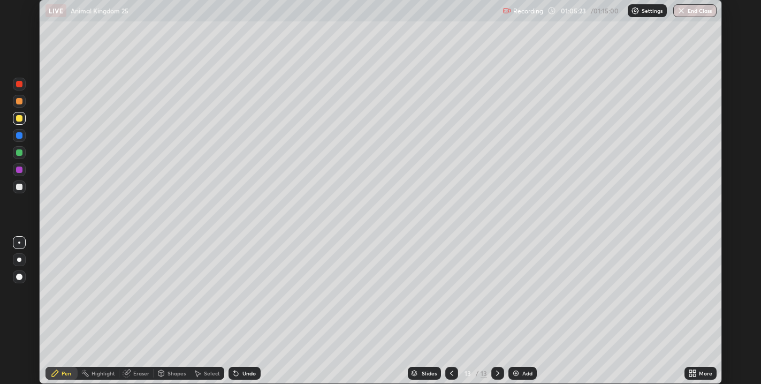
click at [208, 373] on div "Select" at bounding box center [212, 372] width 16 height 5
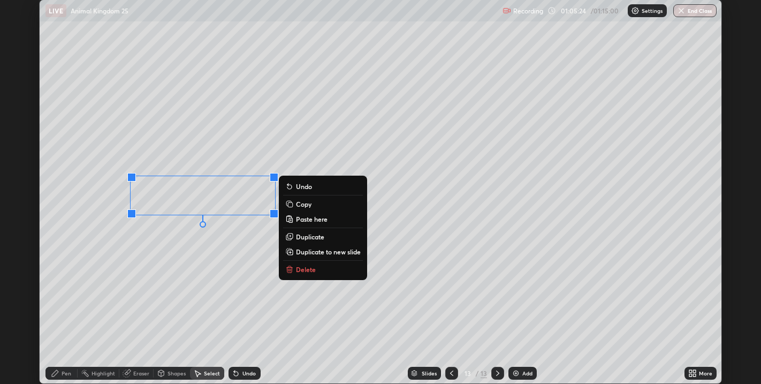
click at [308, 208] on p "Copy" at bounding box center [304, 204] width 16 height 9
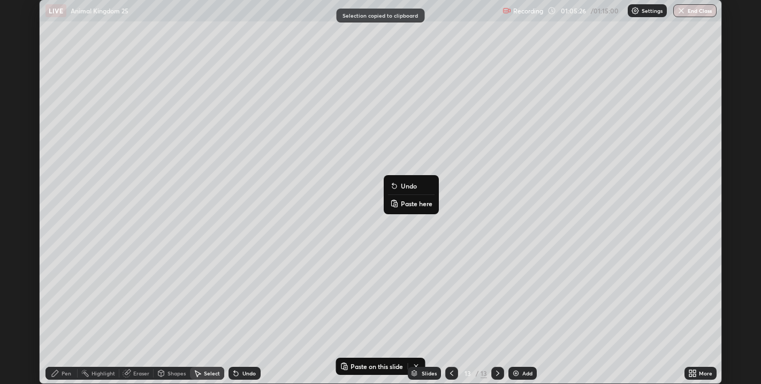
click at [419, 203] on p "Paste here" at bounding box center [417, 203] width 32 height 9
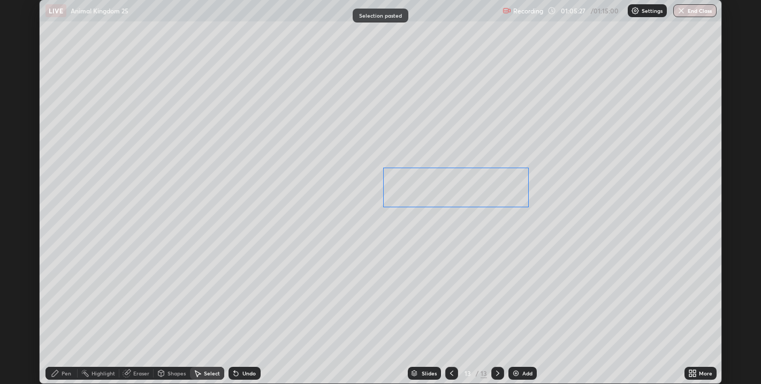
click at [417, 196] on div "0 ° Undo Copy Paste here Duplicate Duplicate to new slide Delete" at bounding box center [381, 191] width 682 height 383
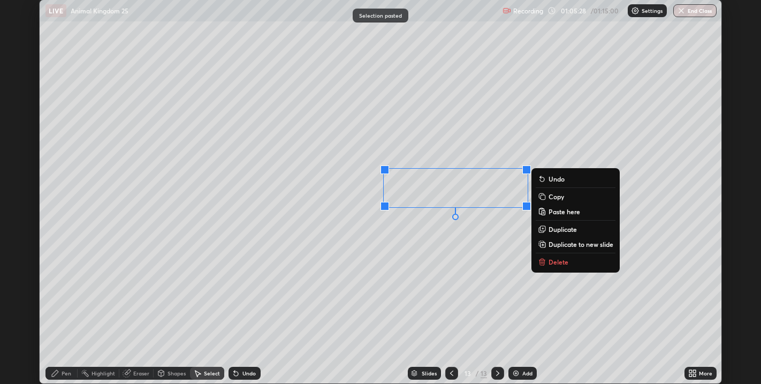
click at [377, 247] on div "0 ° Undo Copy Paste here Duplicate Duplicate to new slide Delete" at bounding box center [381, 191] width 682 height 383
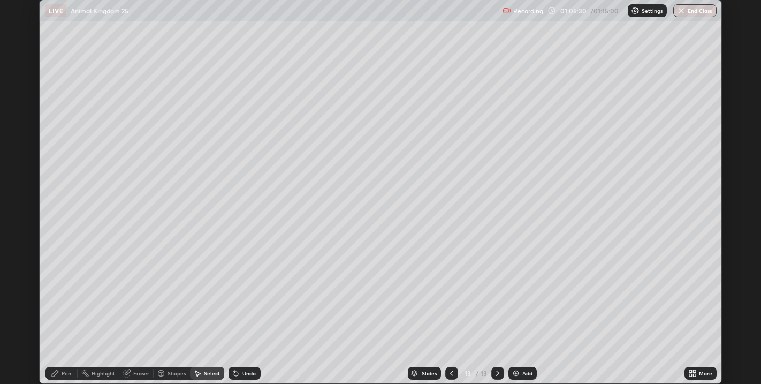
click at [134, 372] on div "Eraser" at bounding box center [141, 372] width 16 height 5
click at [63, 369] on div "Pen" at bounding box center [61, 373] width 32 height 13
click at [247, 369] on div "Undo" at bounding box center [245, 373] width 32 height 13
click at [450, 372] on icon at bounding box center [451, 373] width 9 height 9
click at [451, 371] on icon at bounding box center [451, 373] width 9 height 9
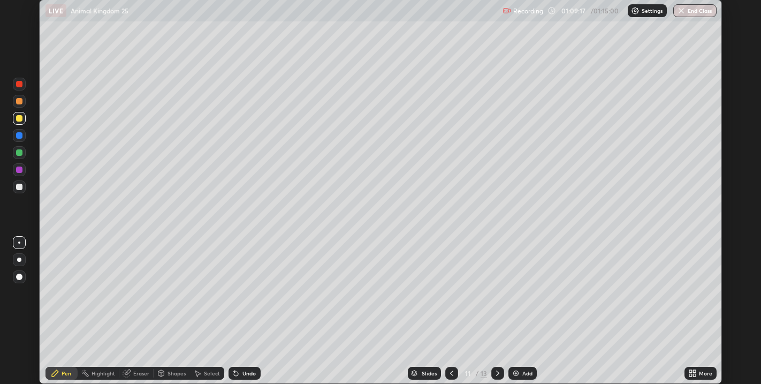
click at [496, 378] on div at bounding box center [497, 373] width 13 height 13
click at [450, 373] on icon at bounding box center [451, 372] width 3 height 5
click at [452, 375] on icon at bounding box center [451, 373] width 9 height 9
click at [452, 378] on div at bounding box center [451, 373] width 13 height 13
click at [452, 371] on icon at bounding box center [451, 372] width 3 height 5
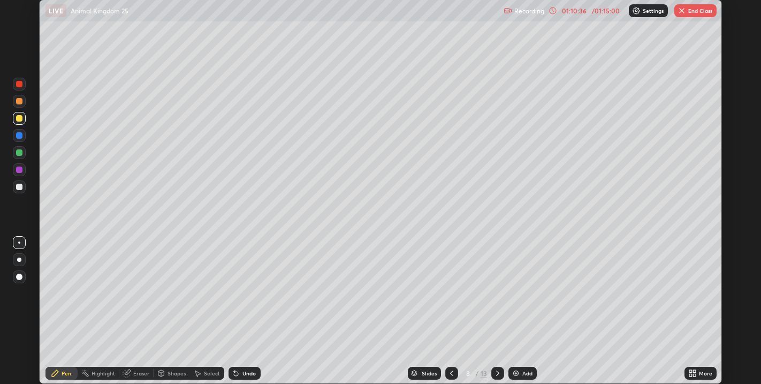
click at [451, 373] on icon at bounding box center [451, 373] width 9 height 9
click at [452, 369] on div at bounding box center [451, 373] width 13 height 13
click at [451, 373] on icon at bounding box center [451, 373] width 9 height 9
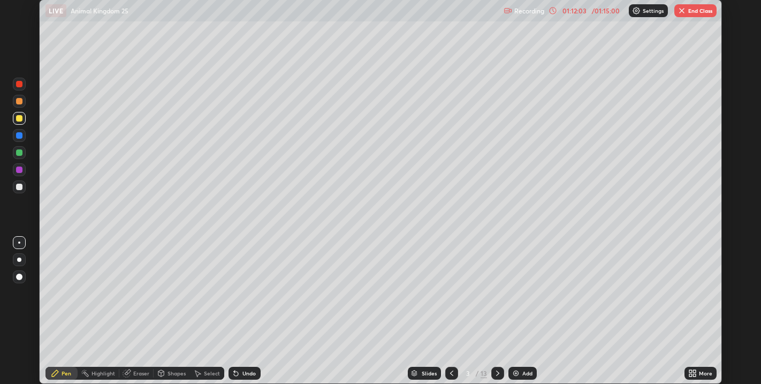
click at [451, 373] on icon at bounding box center [451, 373] width 9 height 9
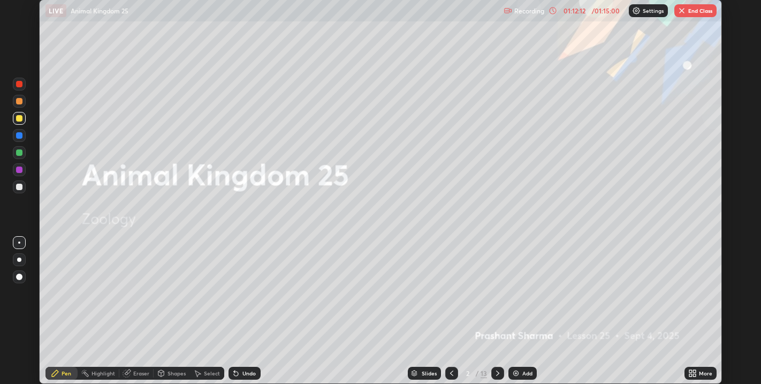
click at [691, 12] on button "End Class" at bounding box center [695, 10] width 42 height 13
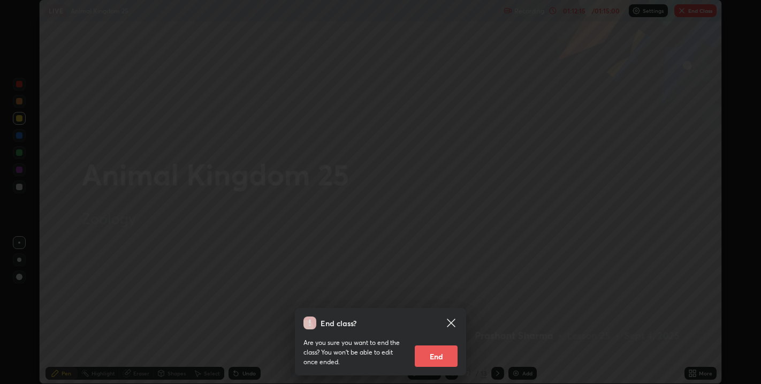
click at [439, 356] on button "End" at bounding box center [436, 355] width 43 height 21
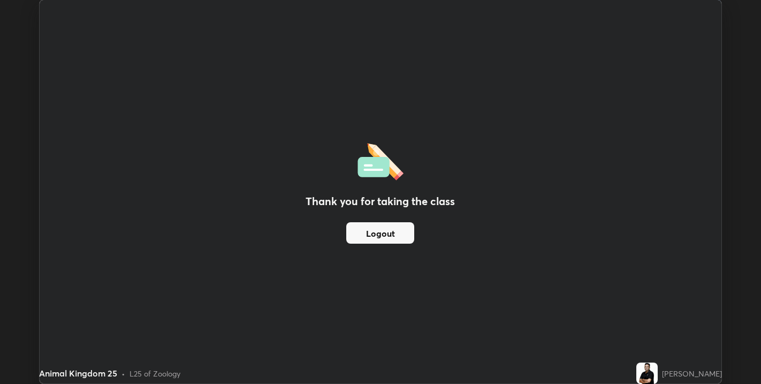
click at [403, 237] on button "Logout" at bounding box center [380, 232] width 68 height 21
click at [388, 234] on button "Logout" at bounding box center [380, 232] width 68 height 21
